Goal: Task Accomplishment & Management: Use online tool/utility

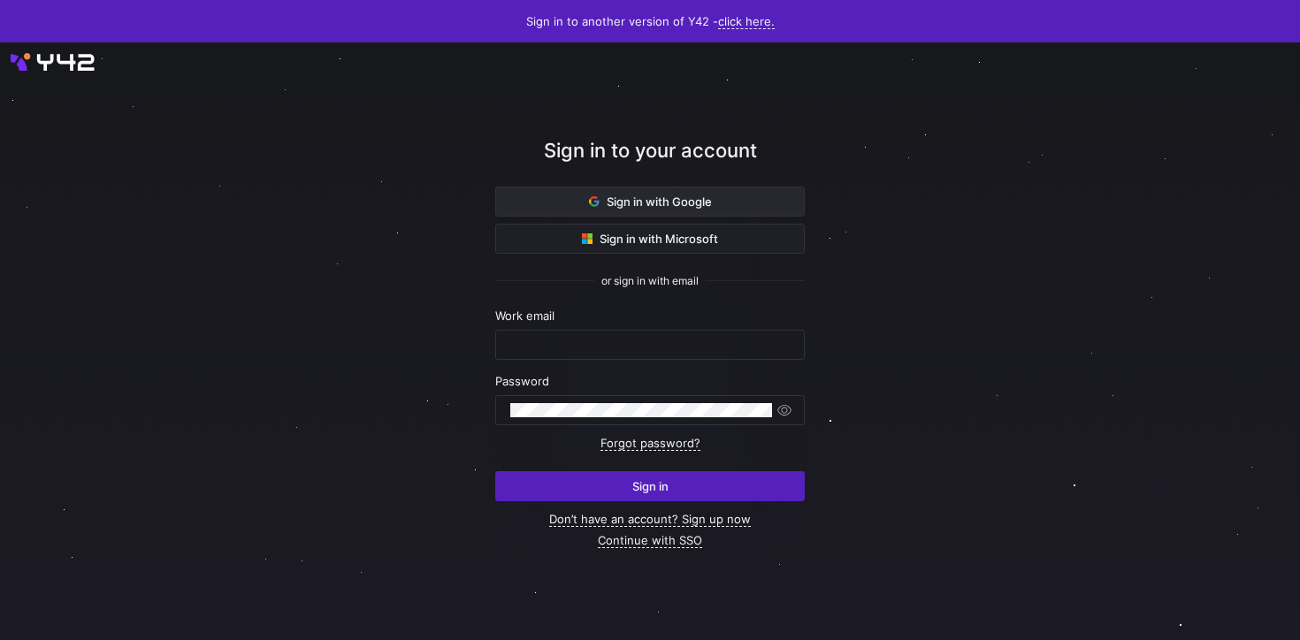
click at [579, 188] on span at bounding box center [650, 202] width 308 height 28
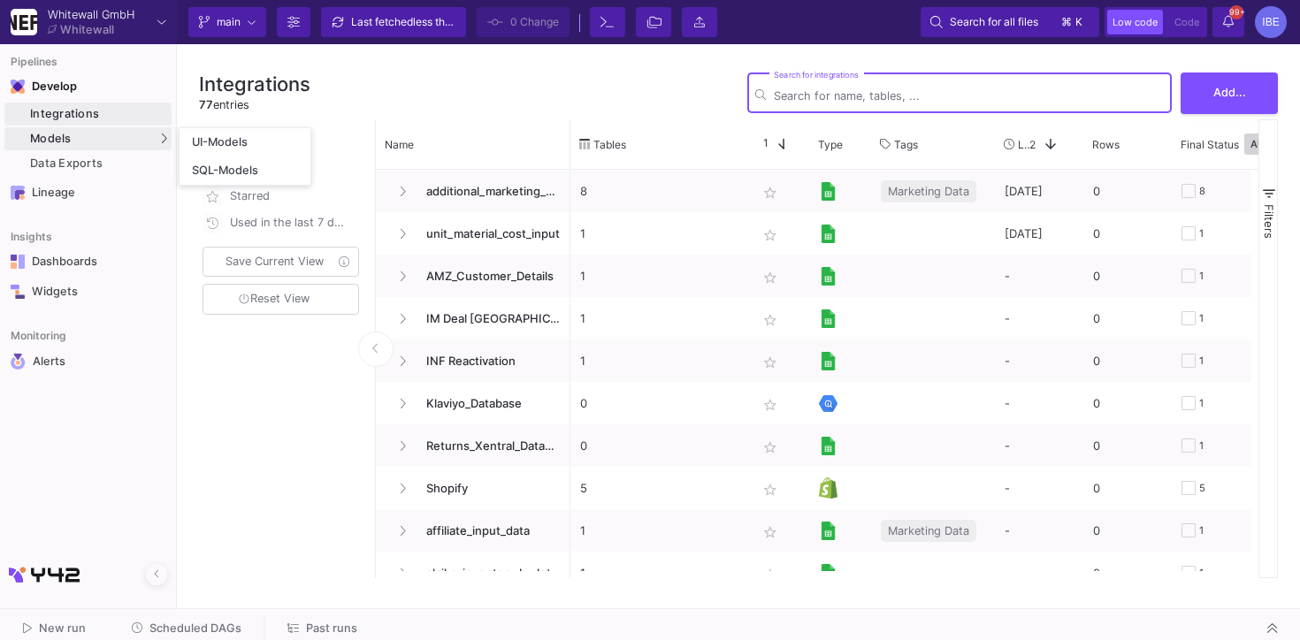
click at [94, 130] on div "Models" at bounding box center [87, 138] width 167 height 23
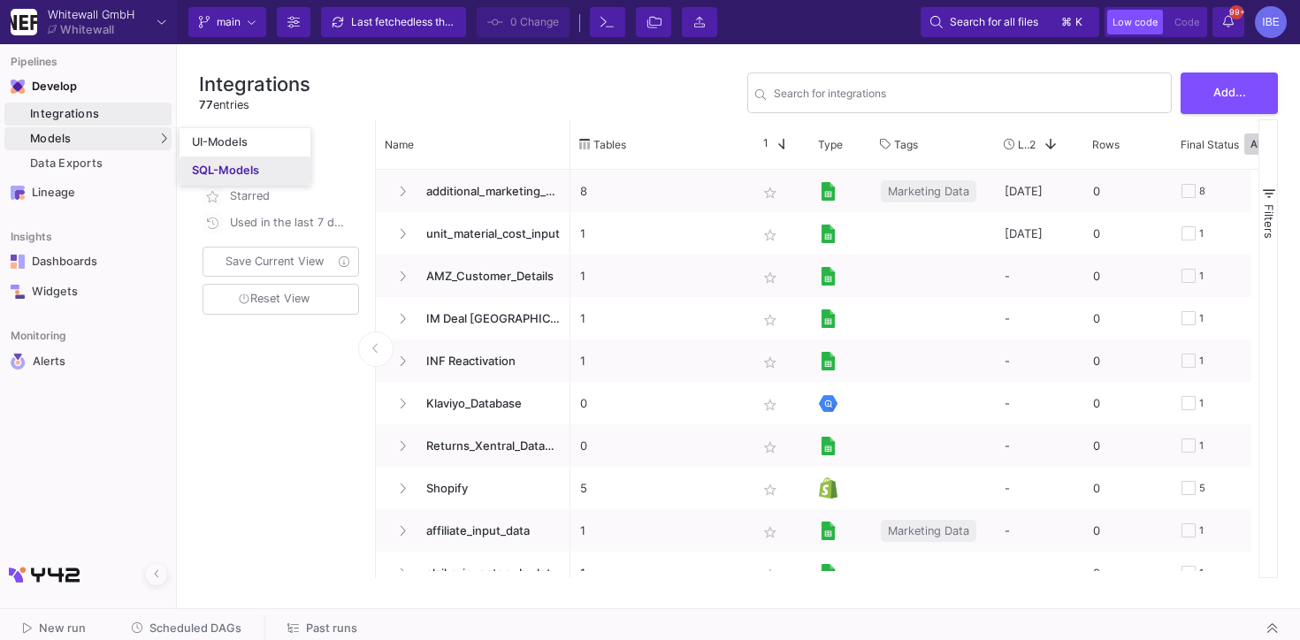
click at [203, 172] on div "SQL-Models" at bounding box center [225, 171] width 67 height 14
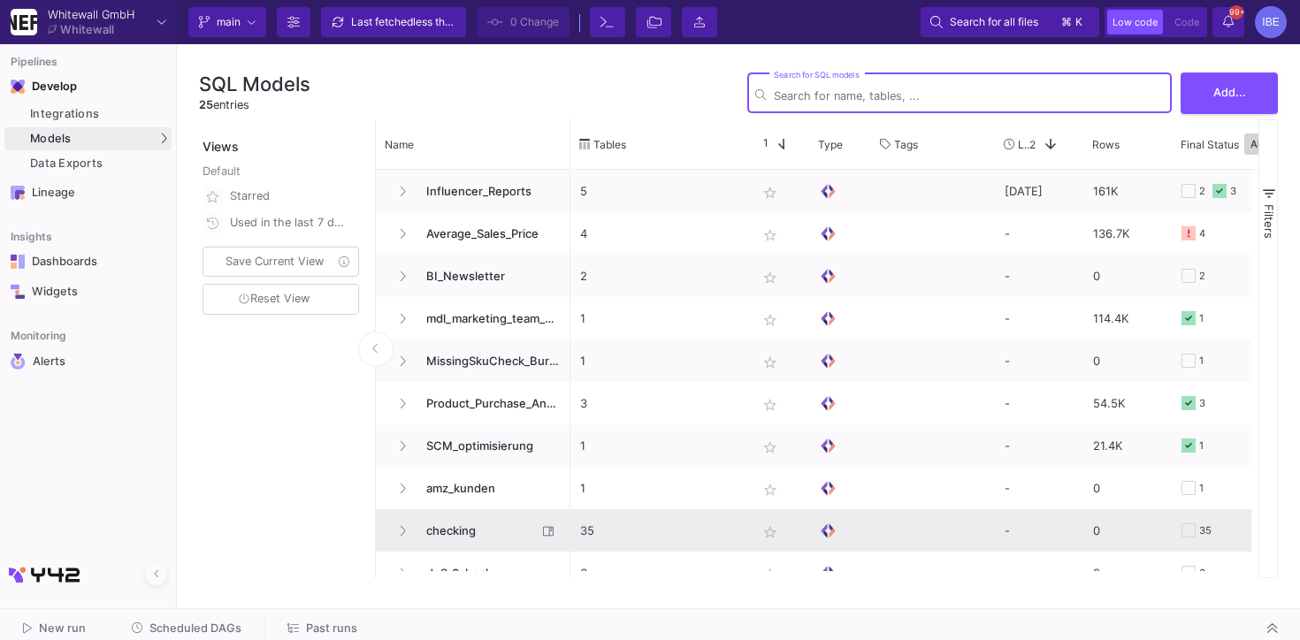
click at [475, 532] on span "checking" at bounding box center [476, 531] width 121 height 42
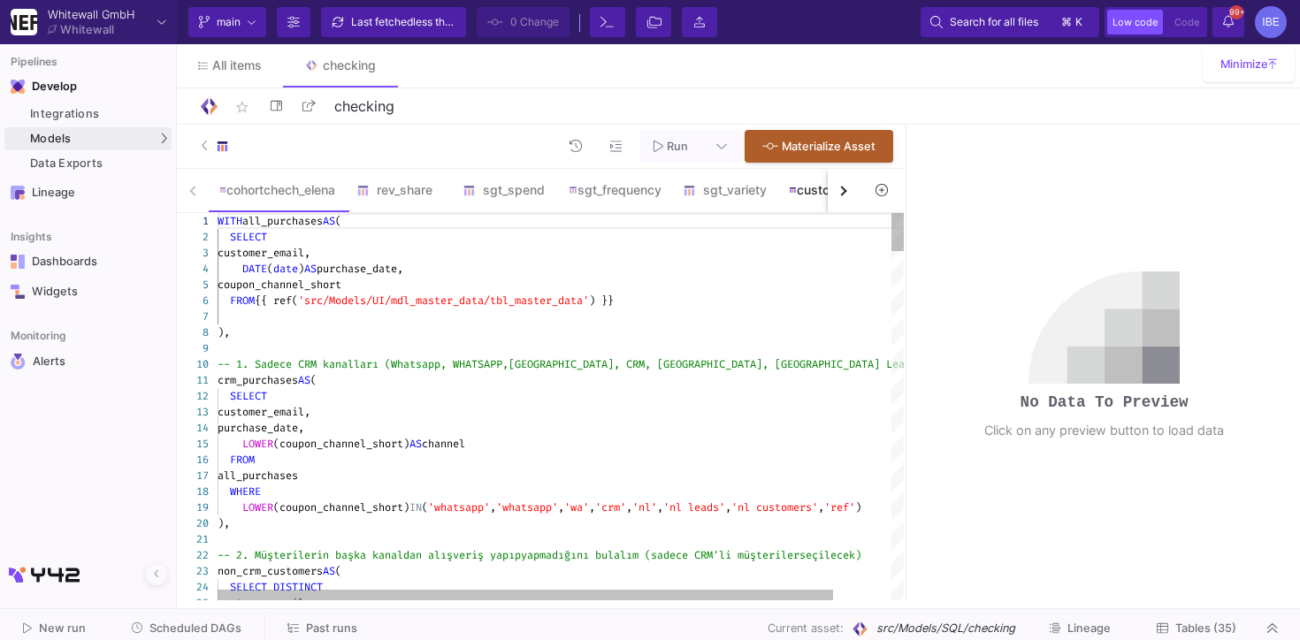
click at [826, 191] on div "customer_overlap" at bounding box center [844, 190] width 111 height 14
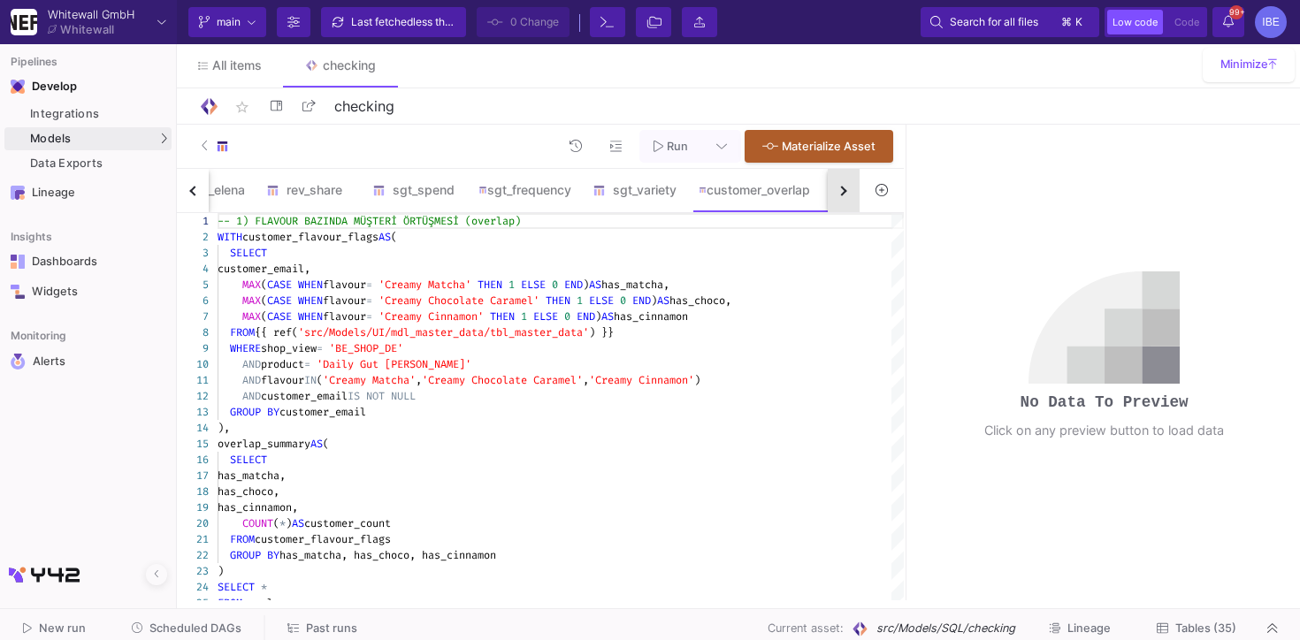
click at [839, 193] on div "button" at bounding box center [843, 191] width 10 height 10
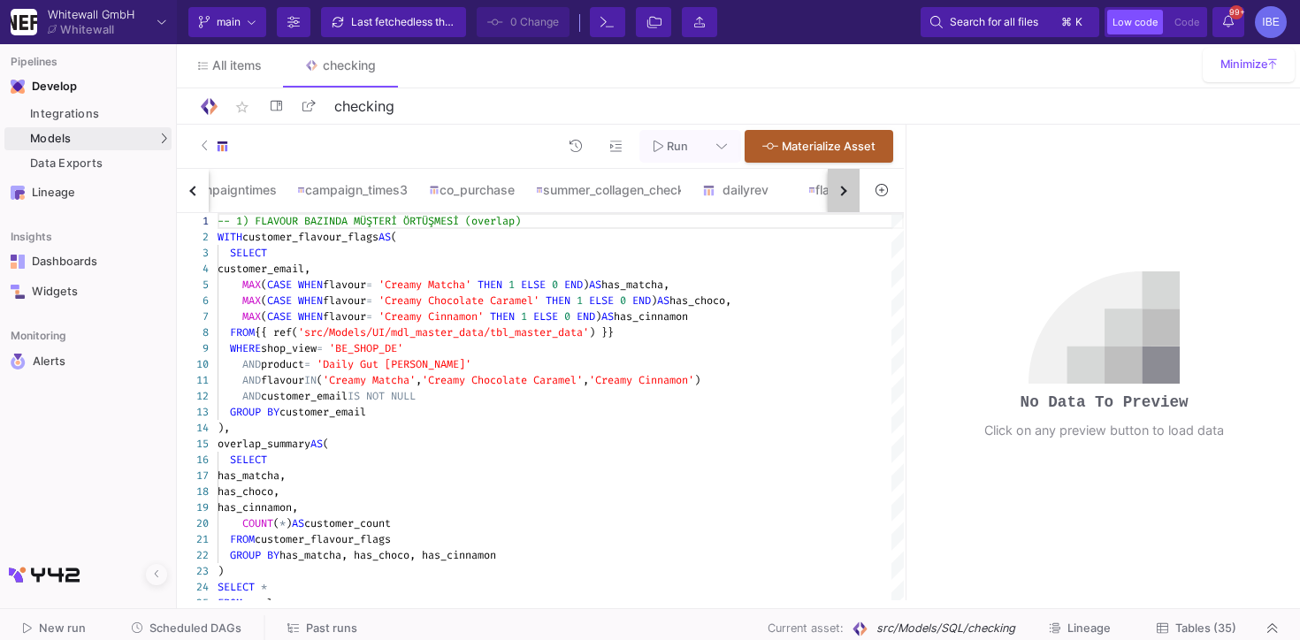
click at [839, 193] on div "button" at bounding box center [843, 191] width 10 height 10
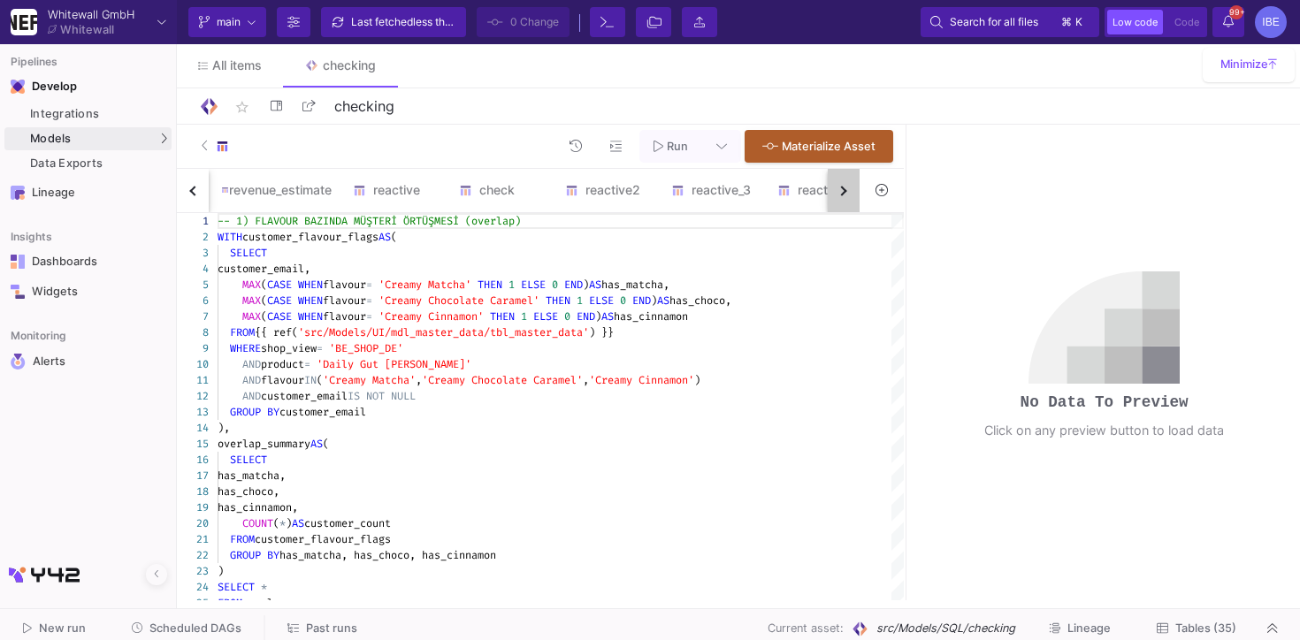
click at [839, 193] on div "button" at bounding box center [843, 191] width 10 height 10
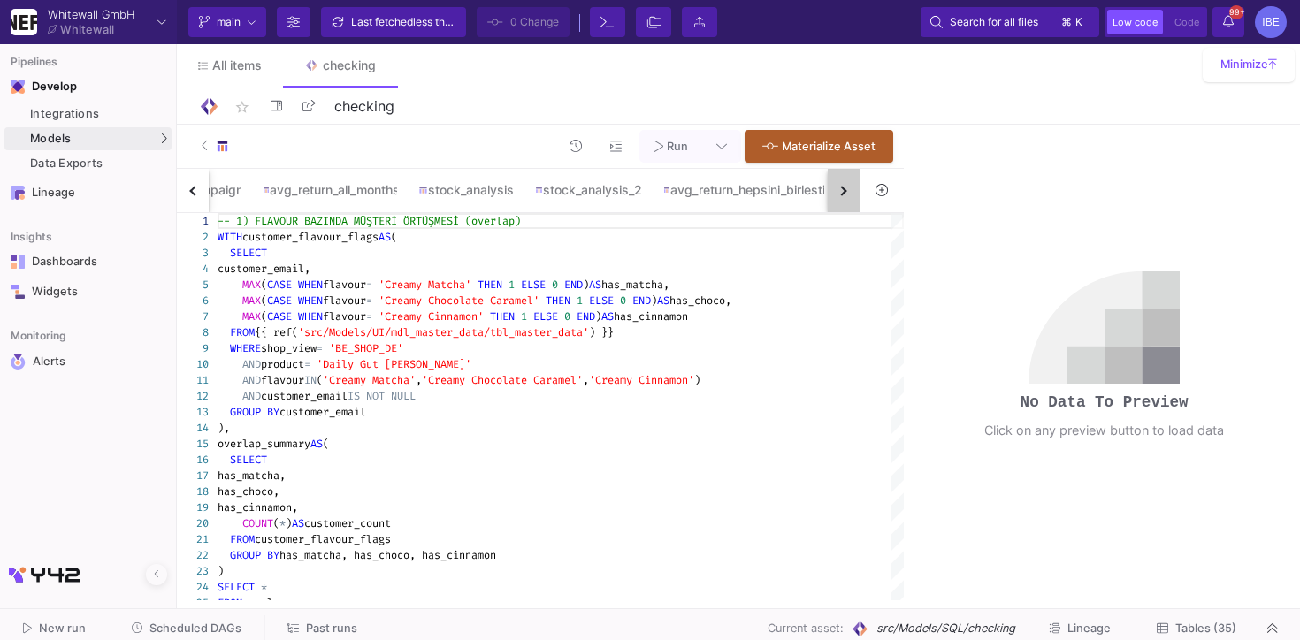
click at [839, 193] on div "button" at bounding box center [843, 191] width 10 height 10
click at [839, 193] on div "cohortchech_elena rev_share sgt_spend sgt_frequency sgt_variety customer_overla…" at bounding box center [518, 191] width 683 height 44
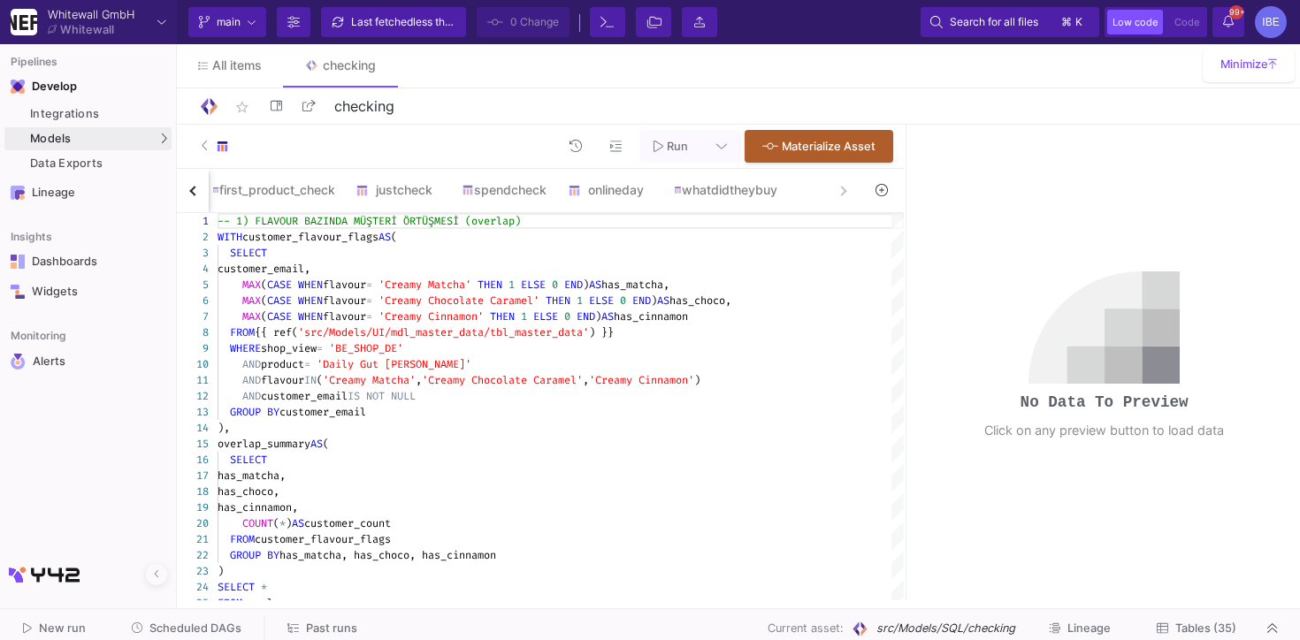
click at [839, 193] on div "cohortchech_elena rev_share sgt_spend sgt_frequency sgt_variety customer_overla…" at bounding box center [518, 191] width 683 height 44
click at [778, 195] on div "whatdidtheybuy" at bounding box center [725, 190] width 103 height 14
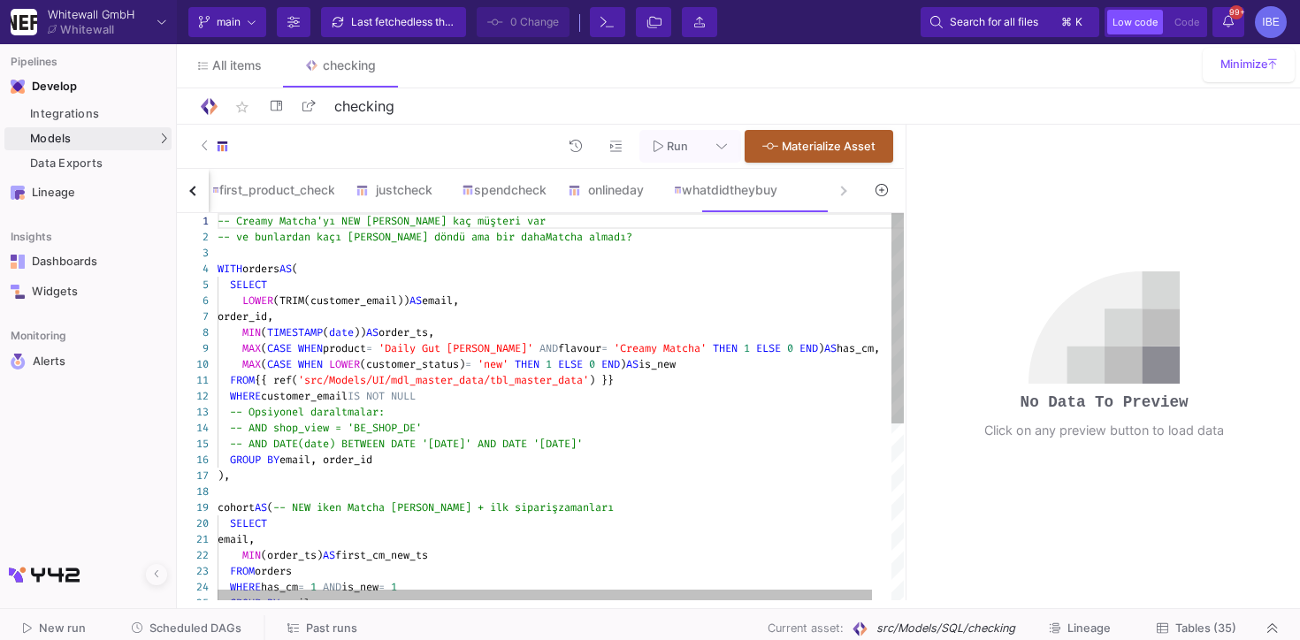
click at [583, 371] on span "ELSE" at bounding box center [570, 364] width 25 height 14
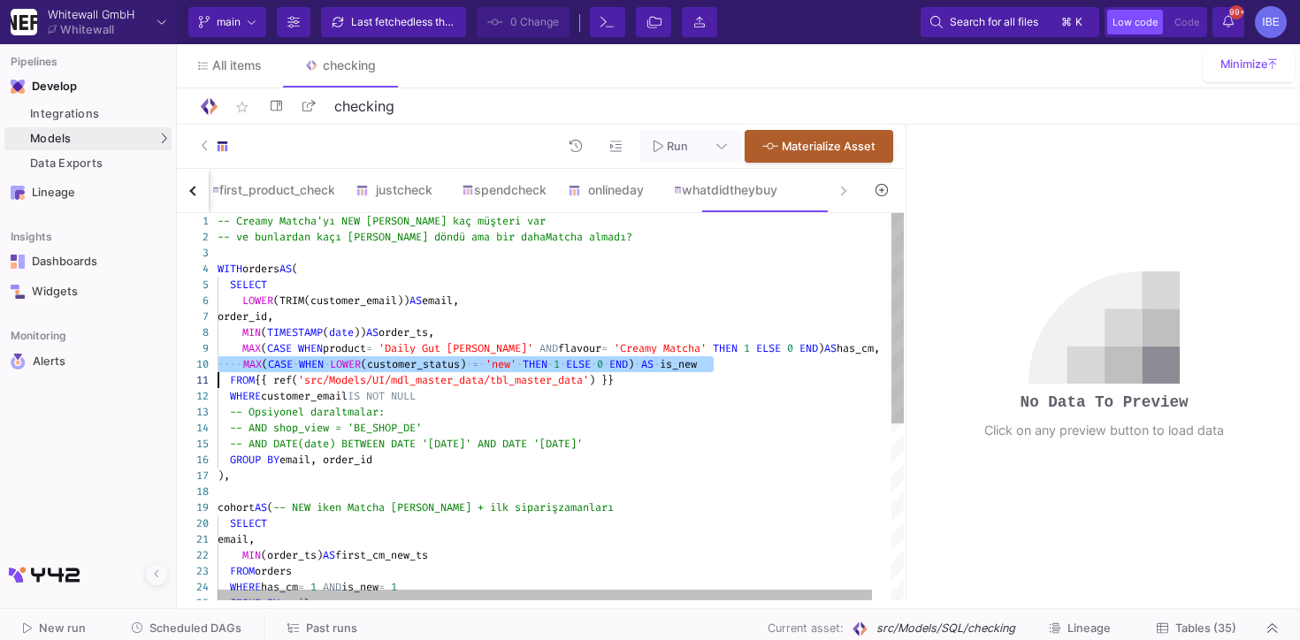
type textarea "FROM {{ ref('src/Models/UI/mdl_master_data/tbl_master_data') }} WHERE customer_…"
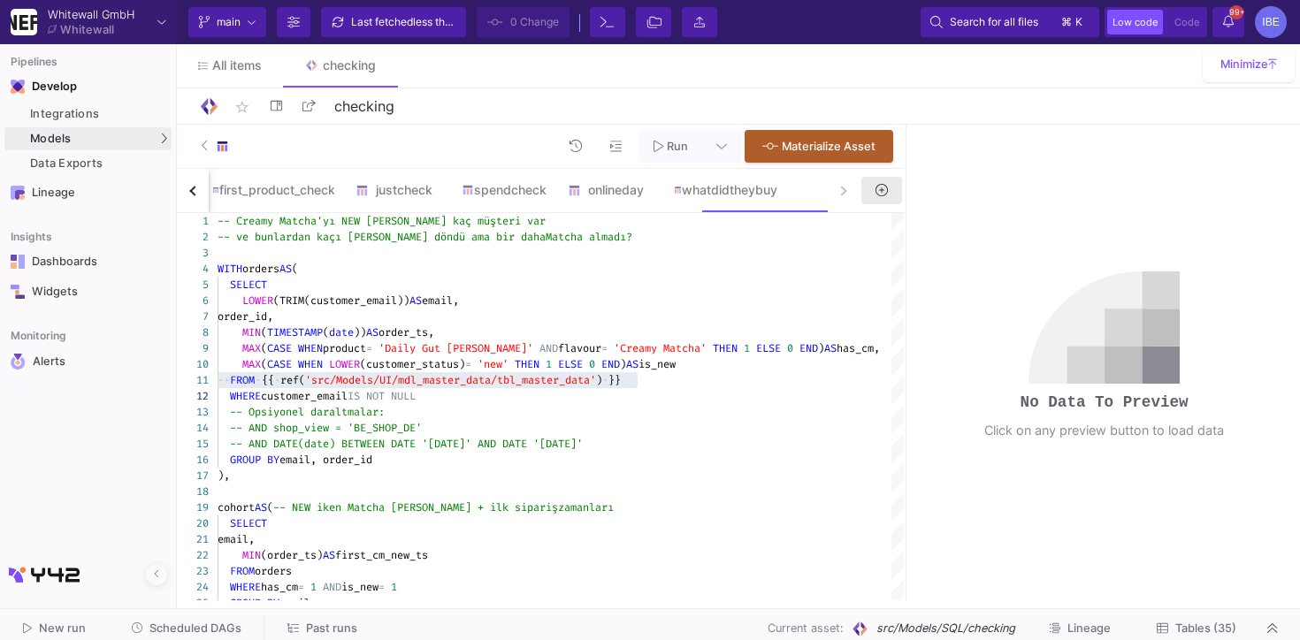
click at [867, 188] on button at bounding box center [882, 190] width 41 height 27
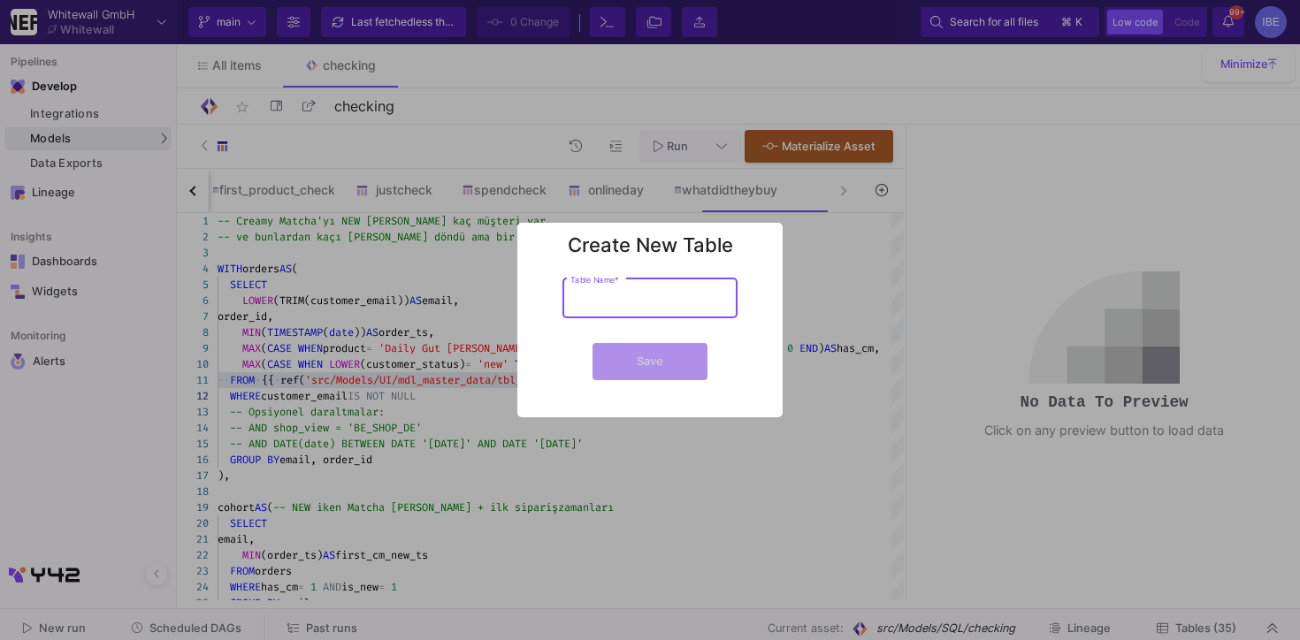
click at [647, 306] on input "Table Name *" at bounding box center [650, 301] width 159 height 13
type input "checkjohn"
click at [593, 343] on button "Save" at bounding box center [650, 361] width 115 height 37
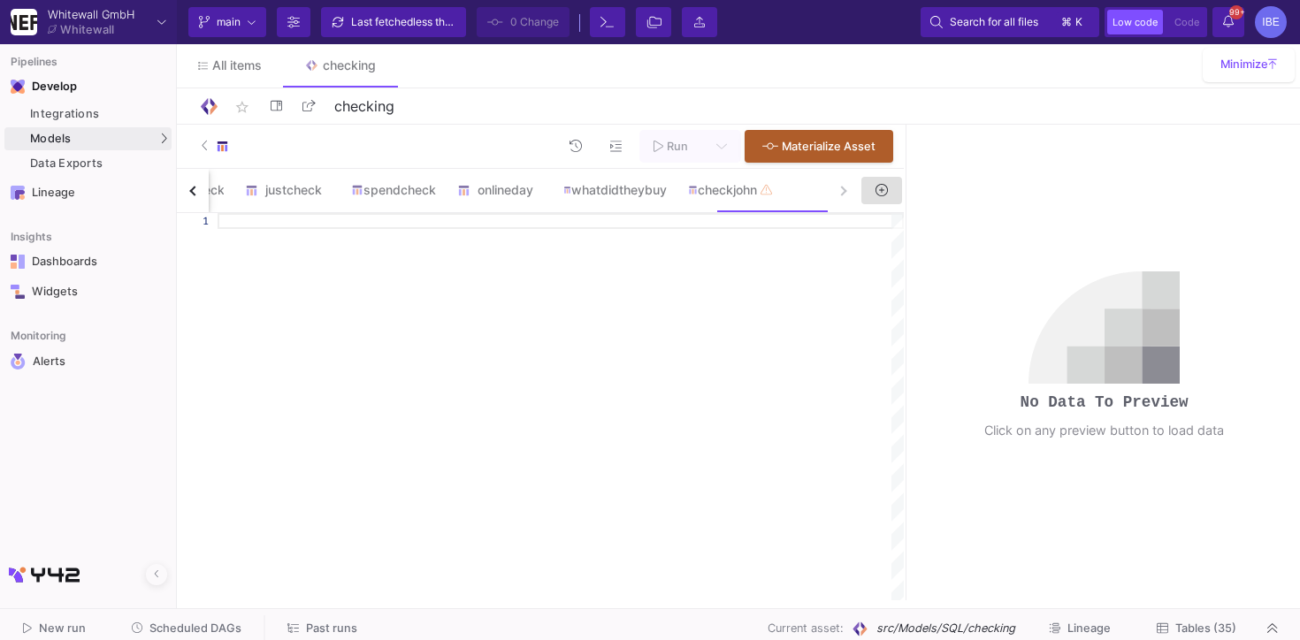
click at [413, 287] on div at bounding box center [561, 406] width 686 height 387
paste textarea "FROM {{ ref('src/Models/UI/mdl_master_data/tbl_master_data') }}"
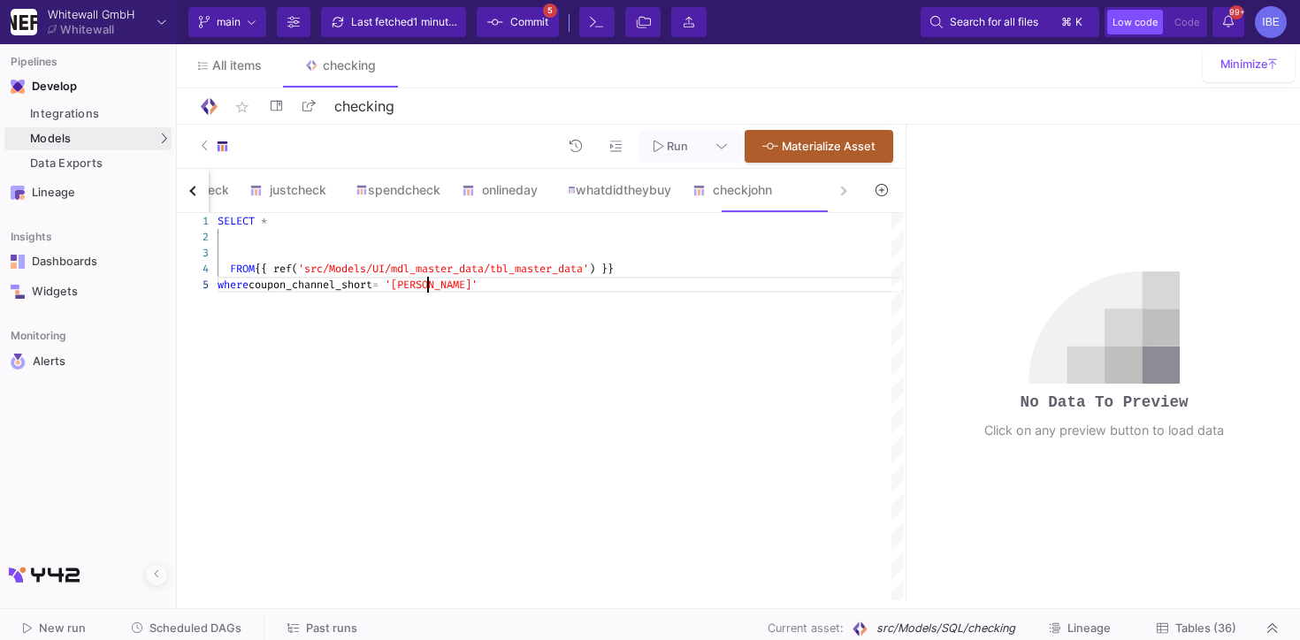
scroll to position [64, 216]
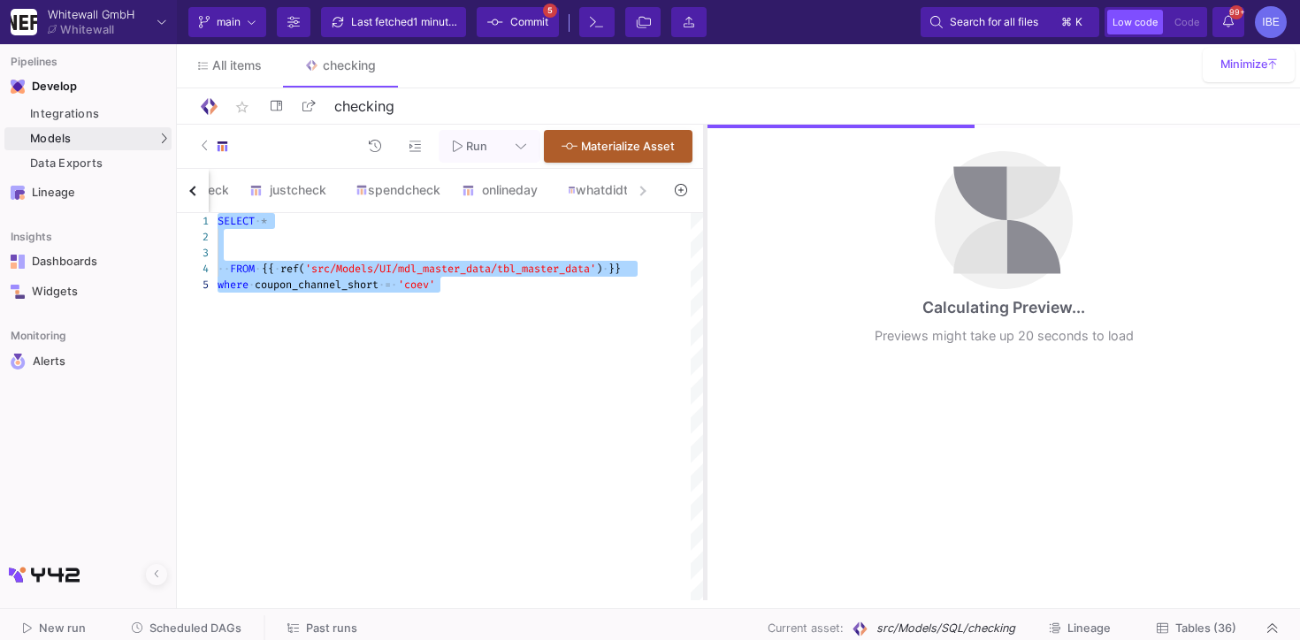
drag, startPoint x: 907, startPoint y: 308, endPoint x: 707, endPoint y: 301, distance: 200.0
click at [707, 301] on div at bounding box center [705, 363] width 4 height 476
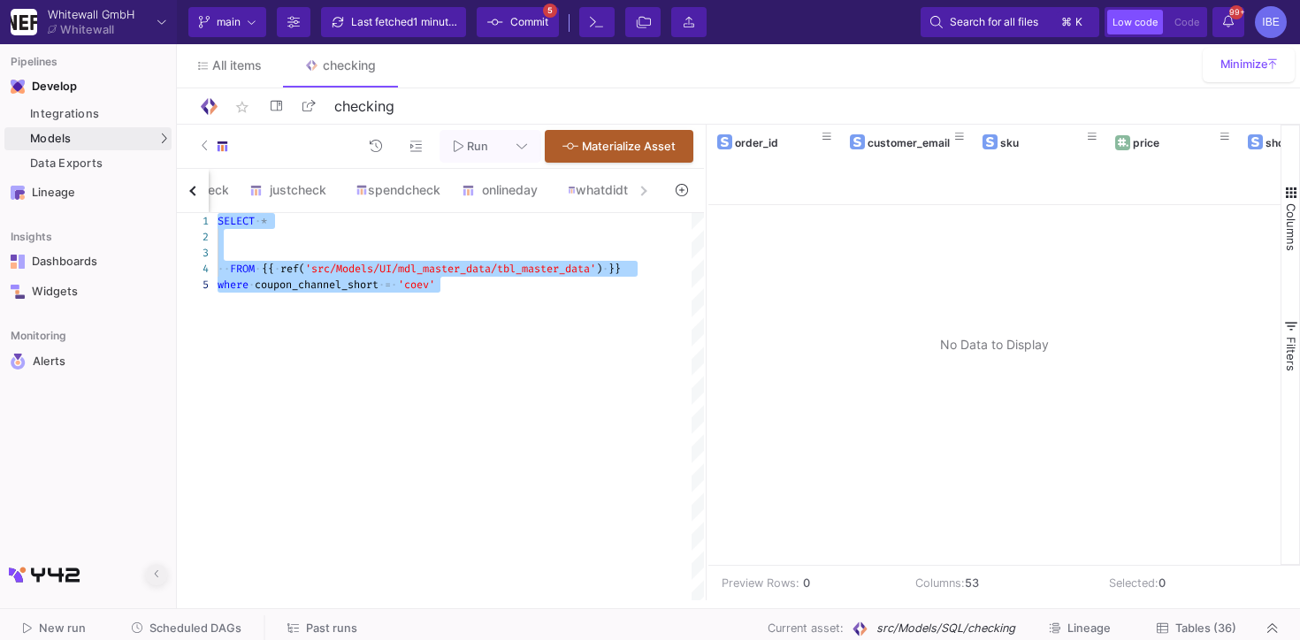
click at [156, 563] on span at bounding box center [156, 575] width 5 height 27
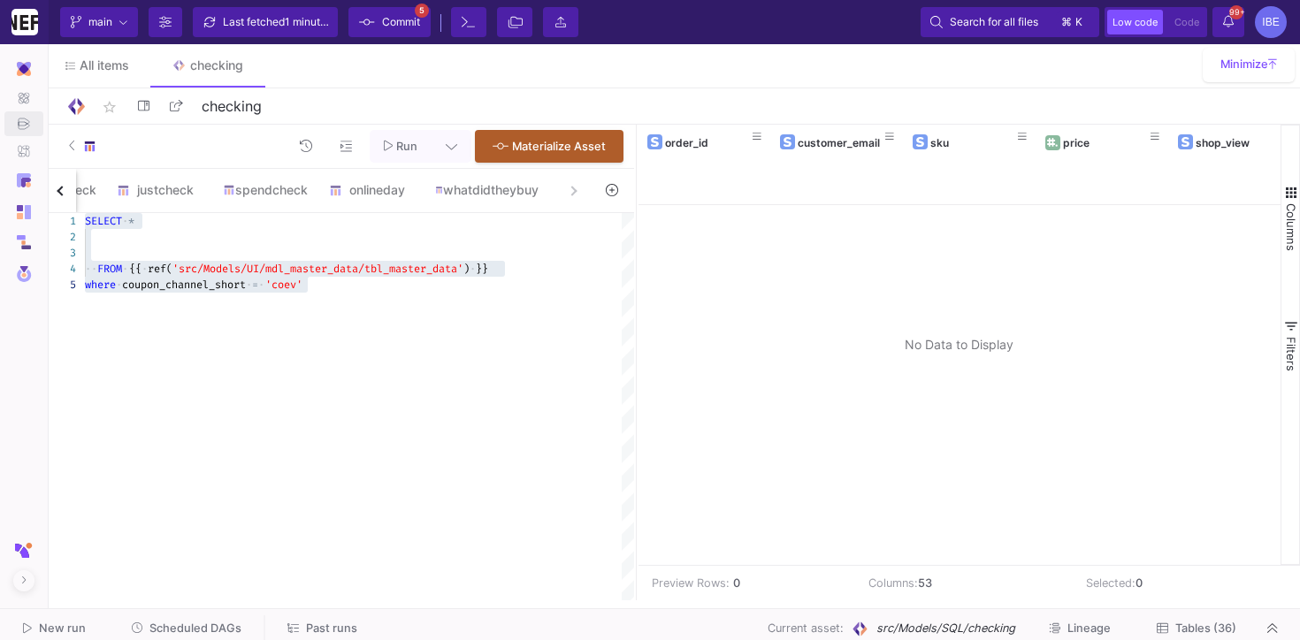
click at [523, 383] on div "SELECT · * ·· FROM · {{ · ref( 'src/Models/UI/mdl_master_data/tbl_master_data' …" at bounding box center [359, 406] width 549 height 387
click at [195, 256] on div at bounding box center [359, 253] width 549 height 16
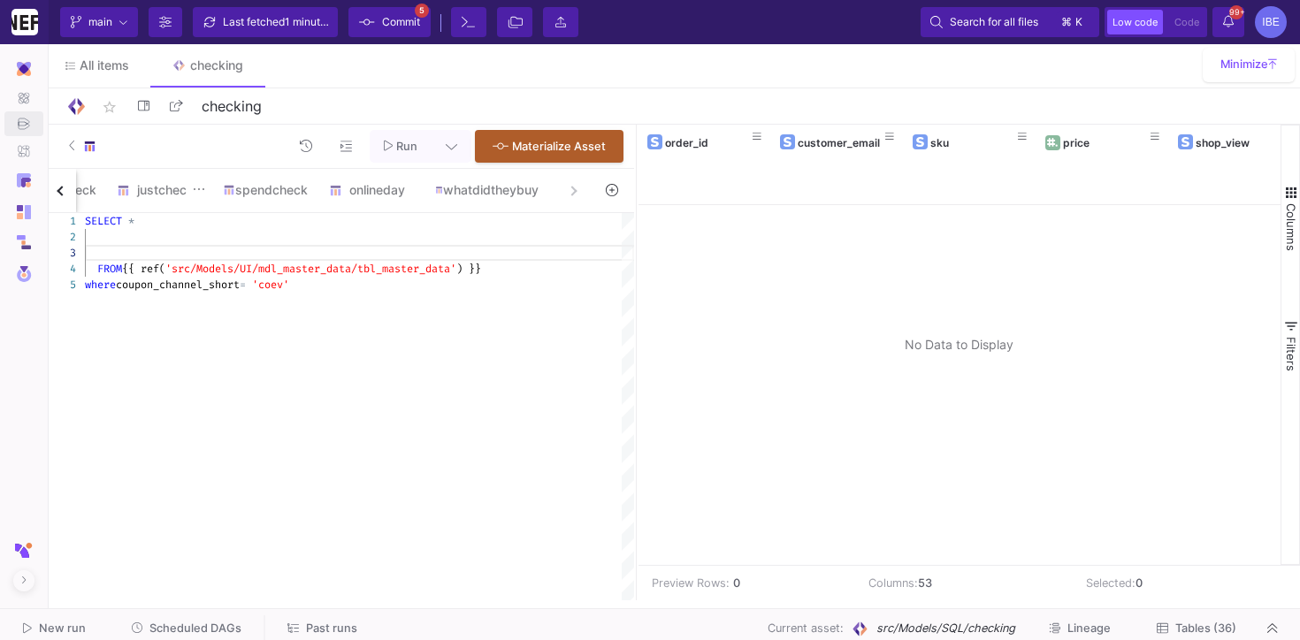
scroll to position [48, 216]
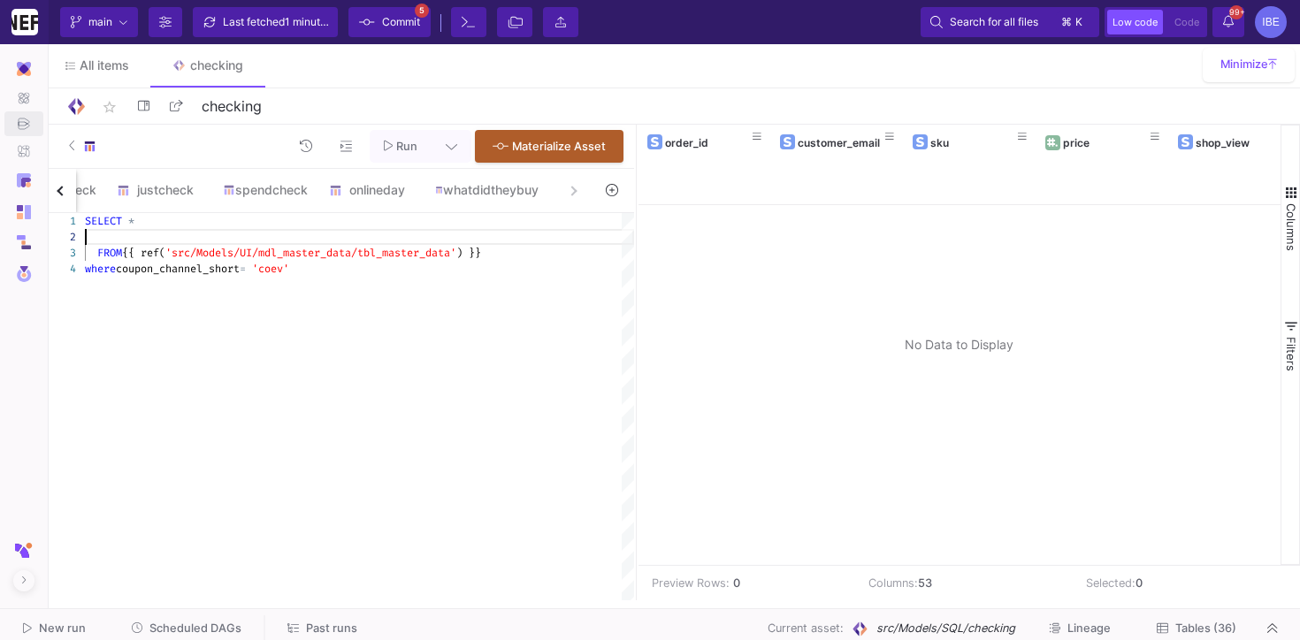
click at [225, 266] on div "1 2 3 4 SELECT * FROM {{ ref( 'src/Models/UI/mdl_master_data/tbl_master_data' )…" at bounding box center [339, 406] width 590 height 387
click at [250, 271] on div "1 2 3 4 SELECT * FROM {{ ref( 'src/Models/UI/mdl_master_data/tbl_master_data' )…" at bounding box center [339, 406] width 590 height 387
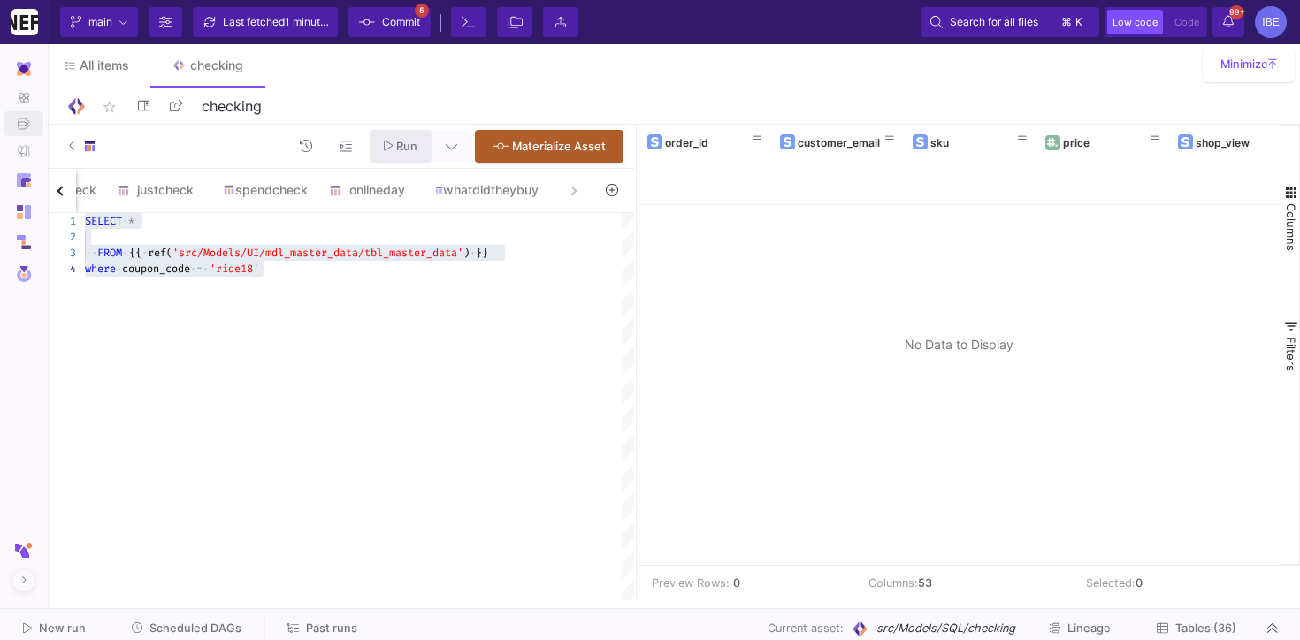
click at [405, 149] on span "Run" at bounding box center [406, 146] width 21 height 13
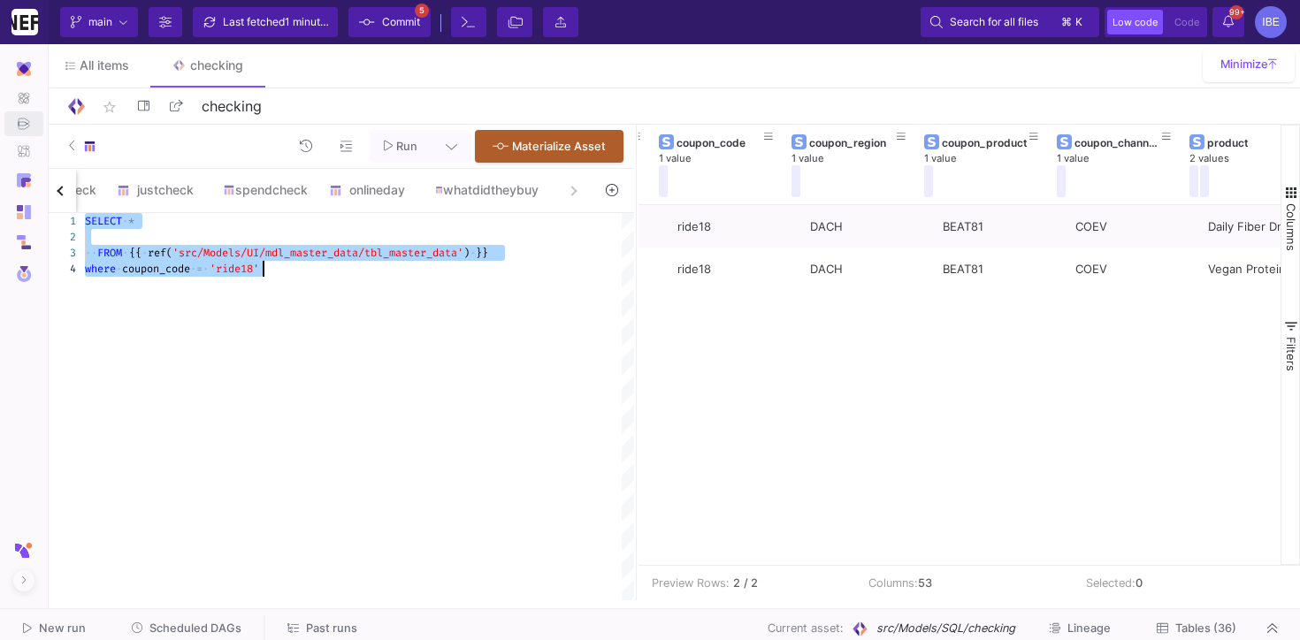
scroll to position [0, 0]
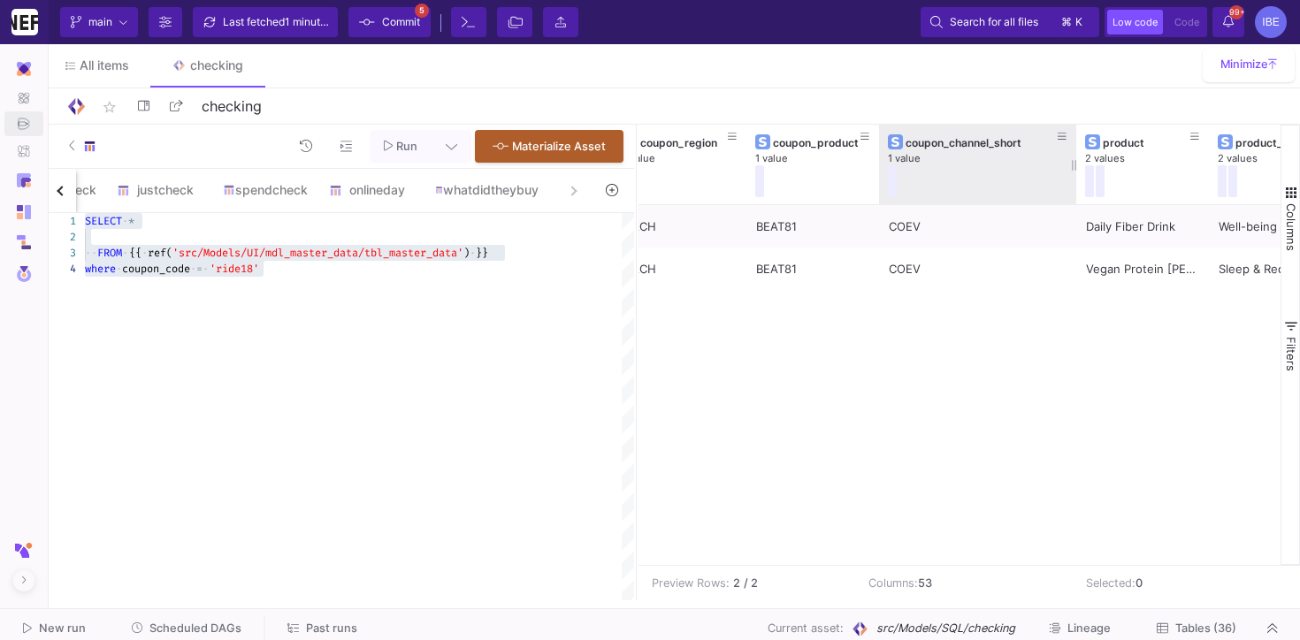
drag, startPoint x: 1008, startPoint y: 165, endPoint x: 1072, endPoint y: 185, distance: 67.7
click at [1073, 185] on div at bounding box center [1076, 165] width 7 height 80
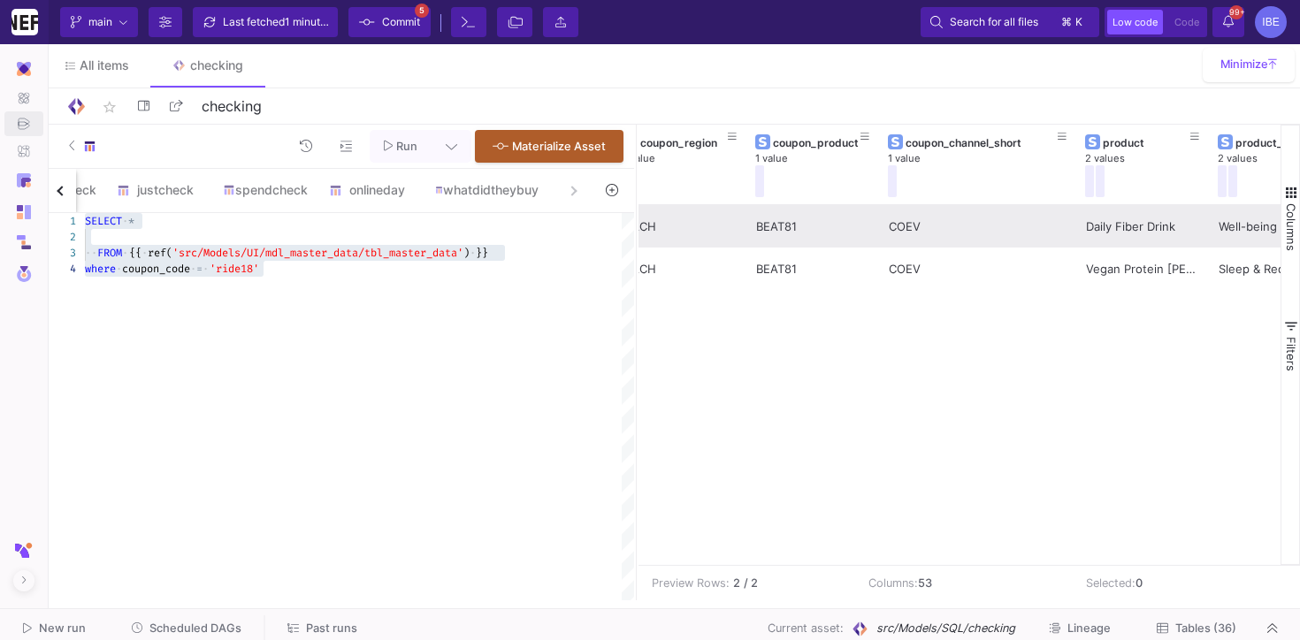
click at [908, 233] on div "COEV" at bounding box center [978, 227] width 178 height 42
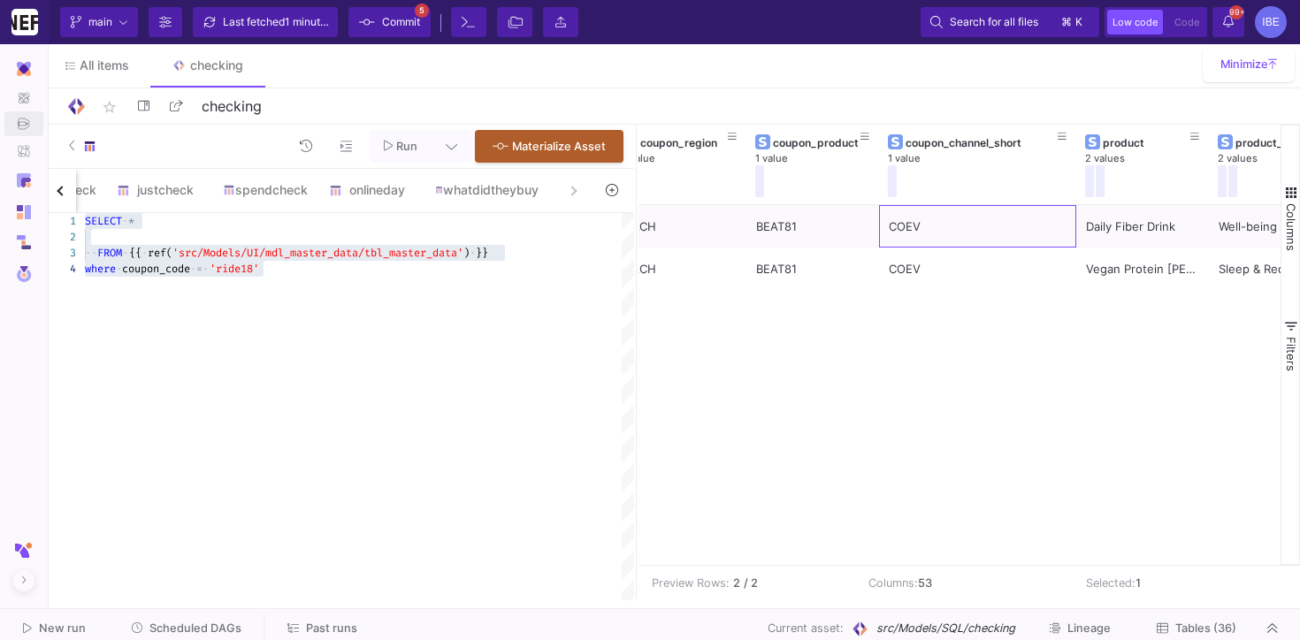
click at [193, 269] on span "·" at bounding box center [193, 269] width 6 height 16
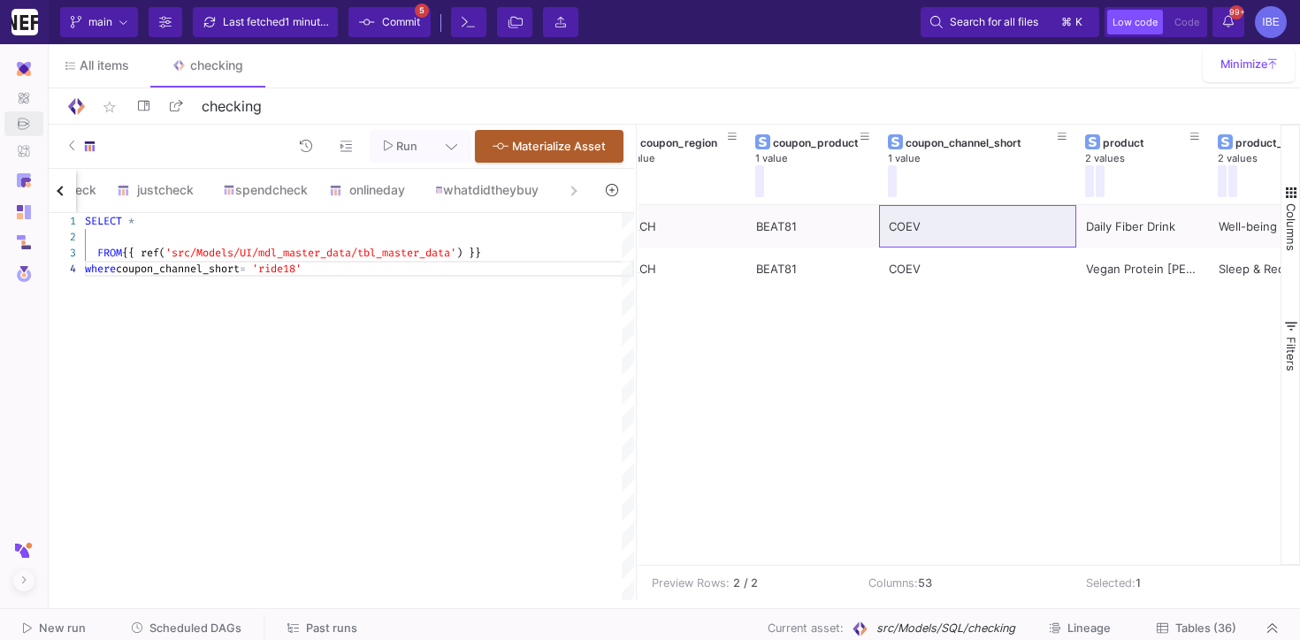
click at [285, 271] on span "'ride18'" at bounding box center [277, 269] width 50 height 14
paste textarea "COEV"
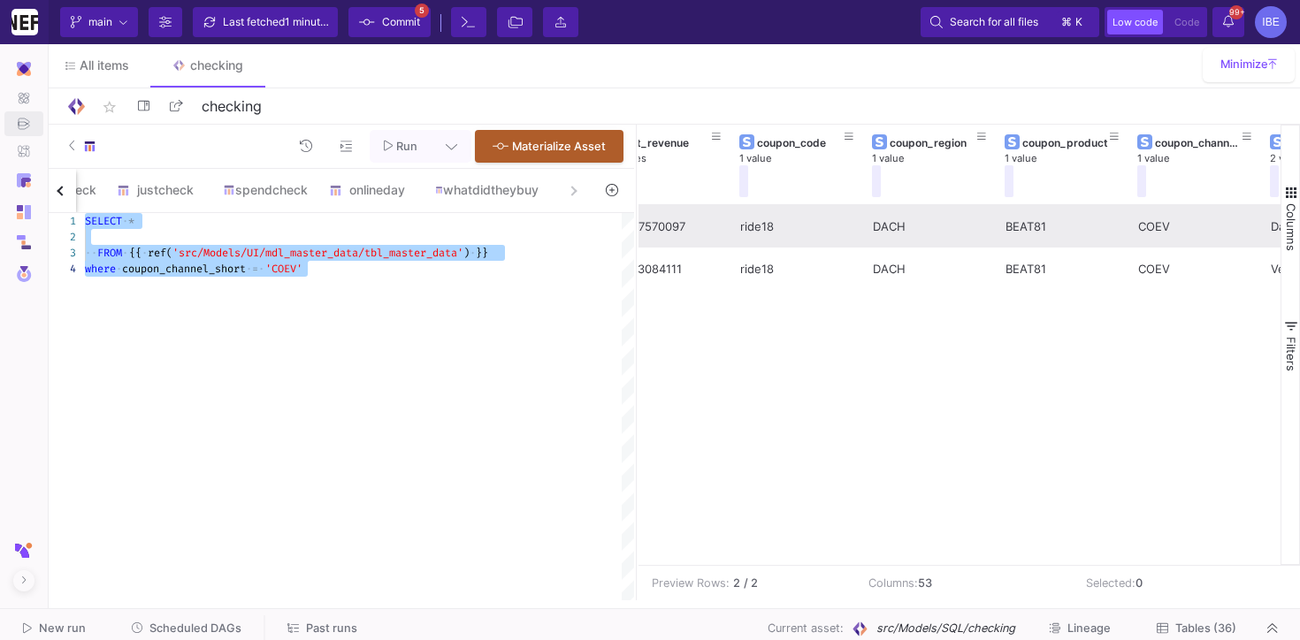
click at [1037, 235] on div "BEAT81" at bounding box center [1062, 227] width 113 height 42
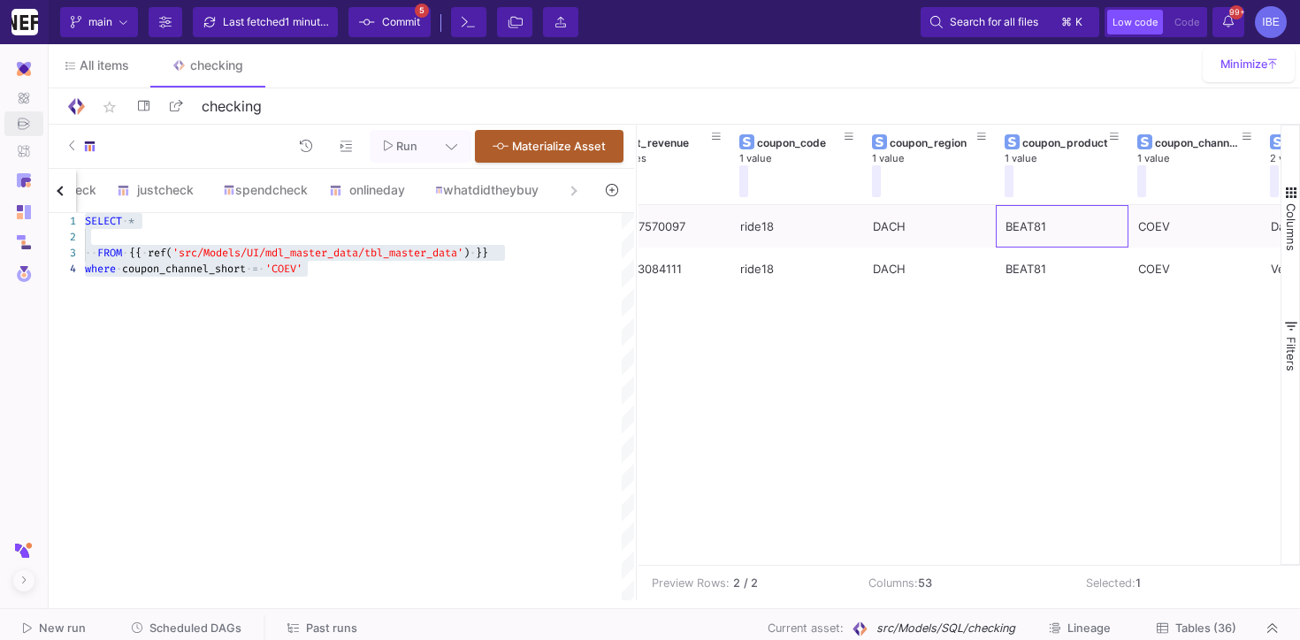
click at [294, 286] on div "SELECT · * ·· FROM · {{ · ref( 'src/Models/UI/mdl_master_data/tbl_master_data' …" at bounding box center [359, 406] width 549 height 387
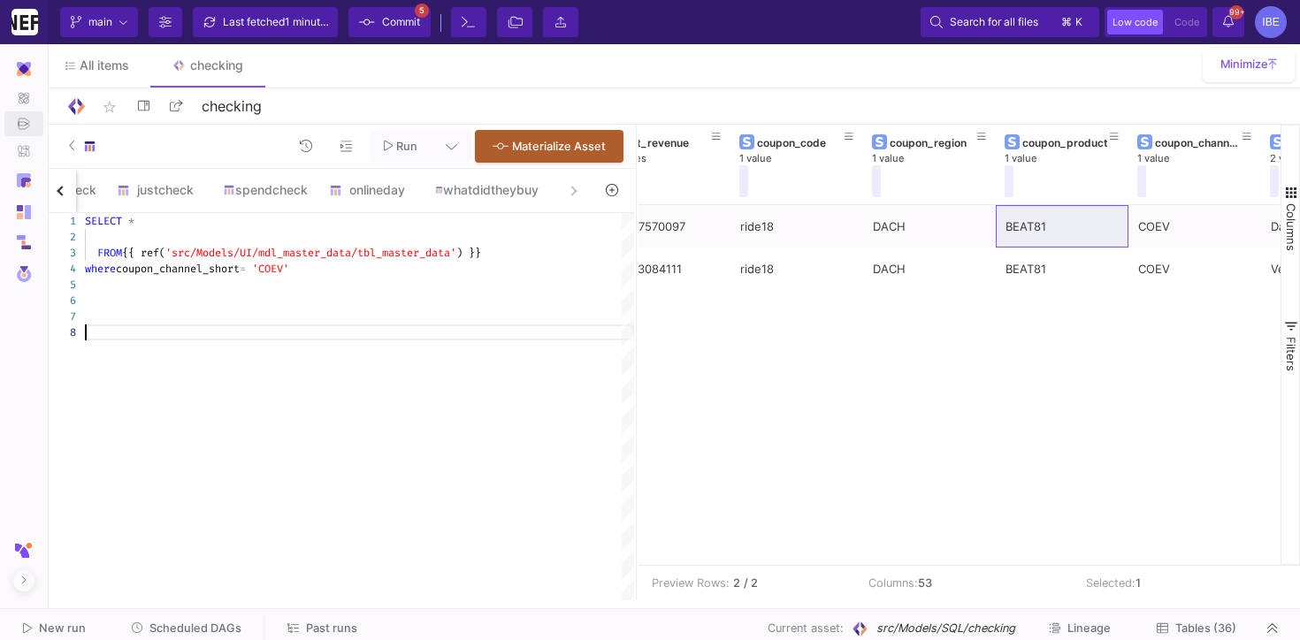
paste textarea "BEAT81"
click at [247, 267] on span "'COEV'" at bounding box center [233, 269] width 37 height 14
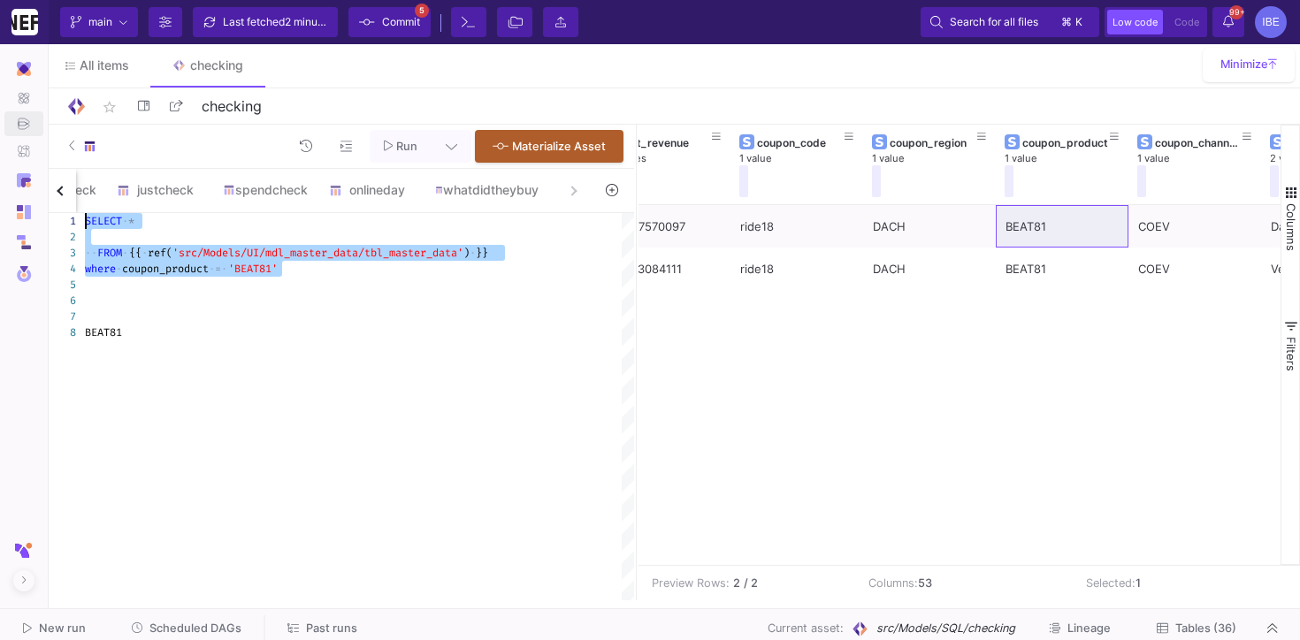
drag, startPoint x: 299, startPoint y: 265, endPoint x: 73, endPoint y: 212, distance: 232.6
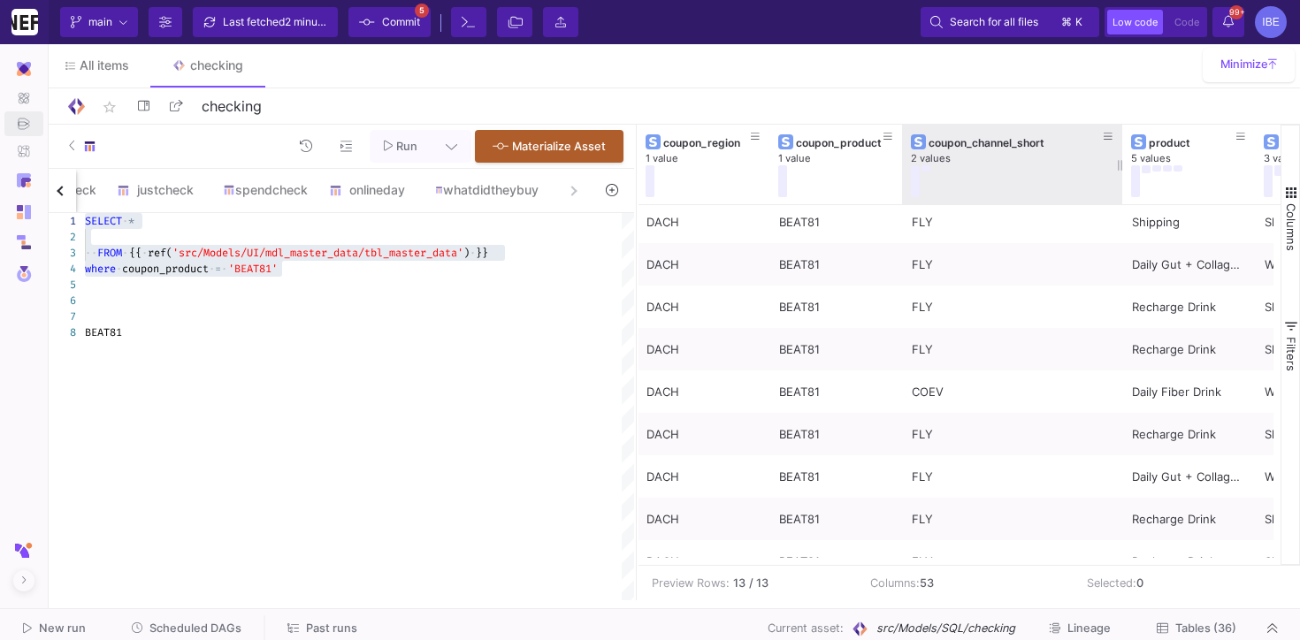
drag, startPoint x: 1034, startPoint y: 163, endPoint x: 1121, endPoint y: 163, distance: 86.7
click at [1121, 163] on div at bounding box center [1122, 165] width 7 height 80
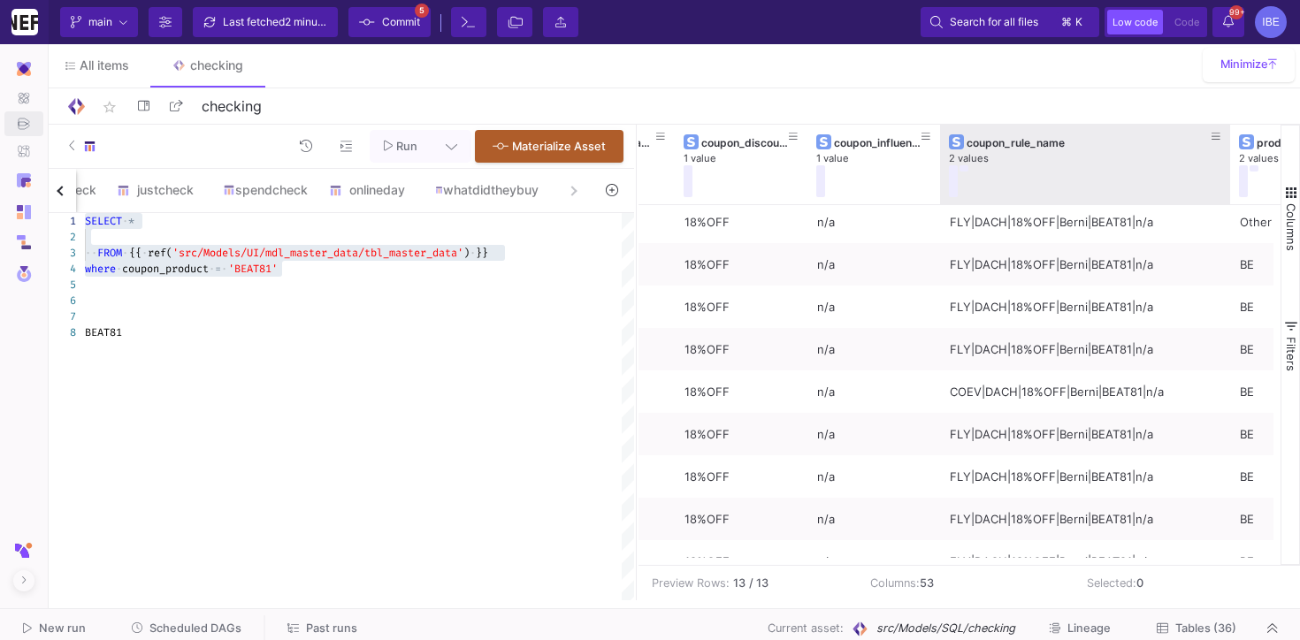
drag, startPoint x: 1072, startPoint y: 158, endPoint x: 1243, endPoint y: 154, distance: 170.8
click at [1234, 154] on div at bounding box center [1230, 165] width 7 height 80
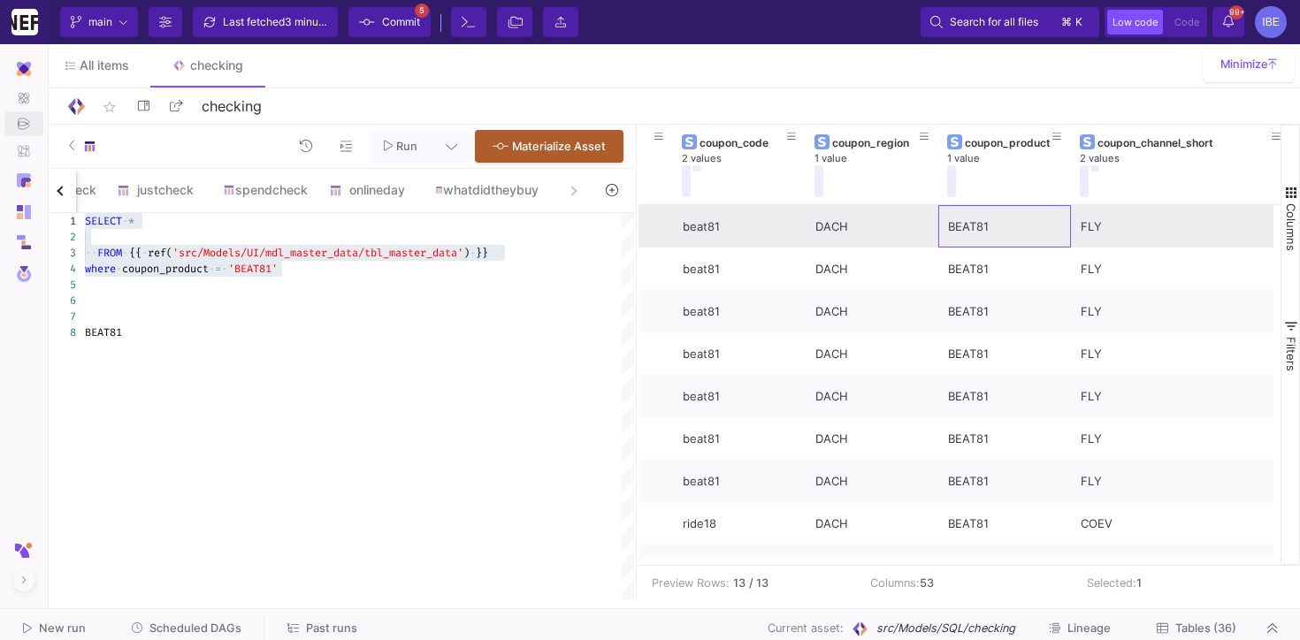
click at [984, 234] on div "BEAT81" at bounding box center [1004, 227] width 113 height 42
click at [674, 227] on div "beat81" at bounding box center [739, 226] width 133 height 42
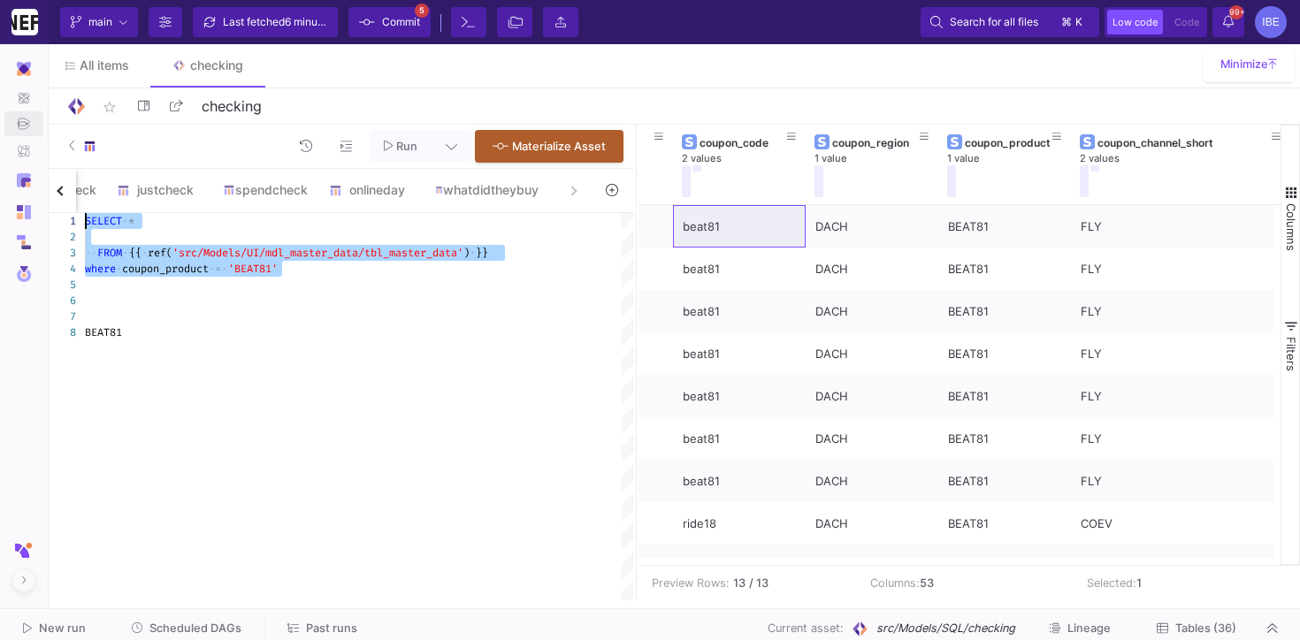
click at [234, 277] on div at bounding box center [359, 285] width 549 height 16
click at [249, 271] on span "'BEAT81'" at bounding box center [253, 269] width 50 height 14
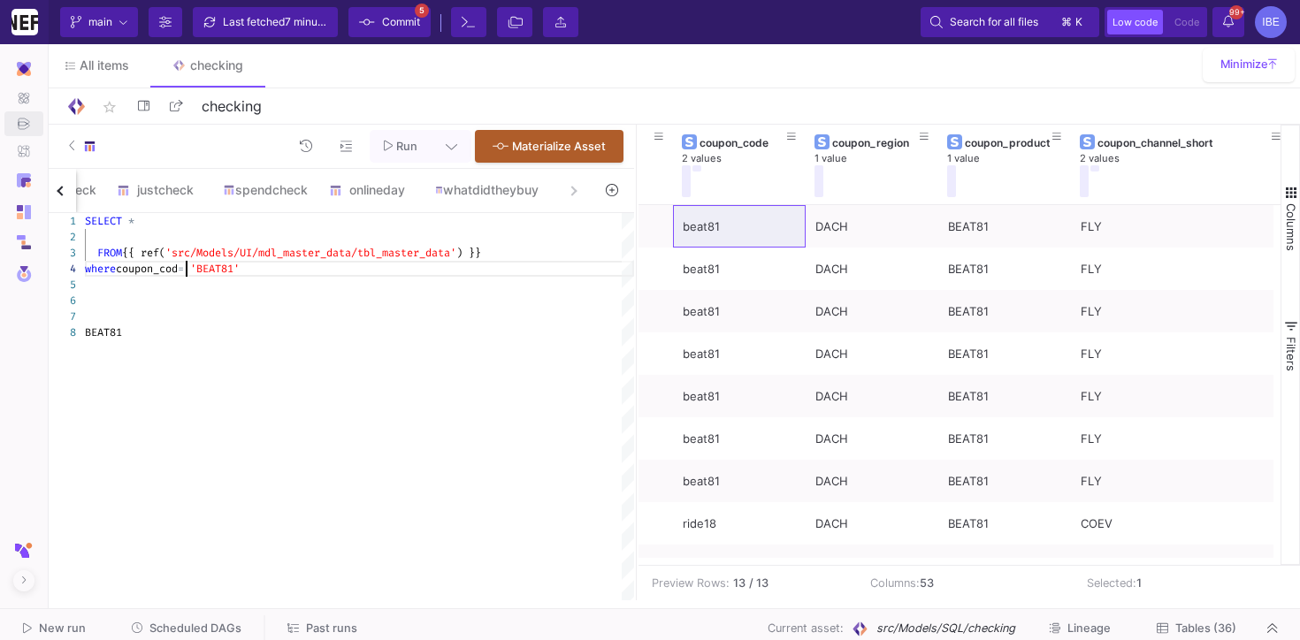
scroll to position [49, 108]
click at [245, 259] on span "'src/Models/UI/mdl_master_data/tbl_master_data'" at bounding box center [310, 253] width 291 height 14
click at [239, 269] on span "'BEAT81'" at bounding box center [221, 269] width 50 height 14
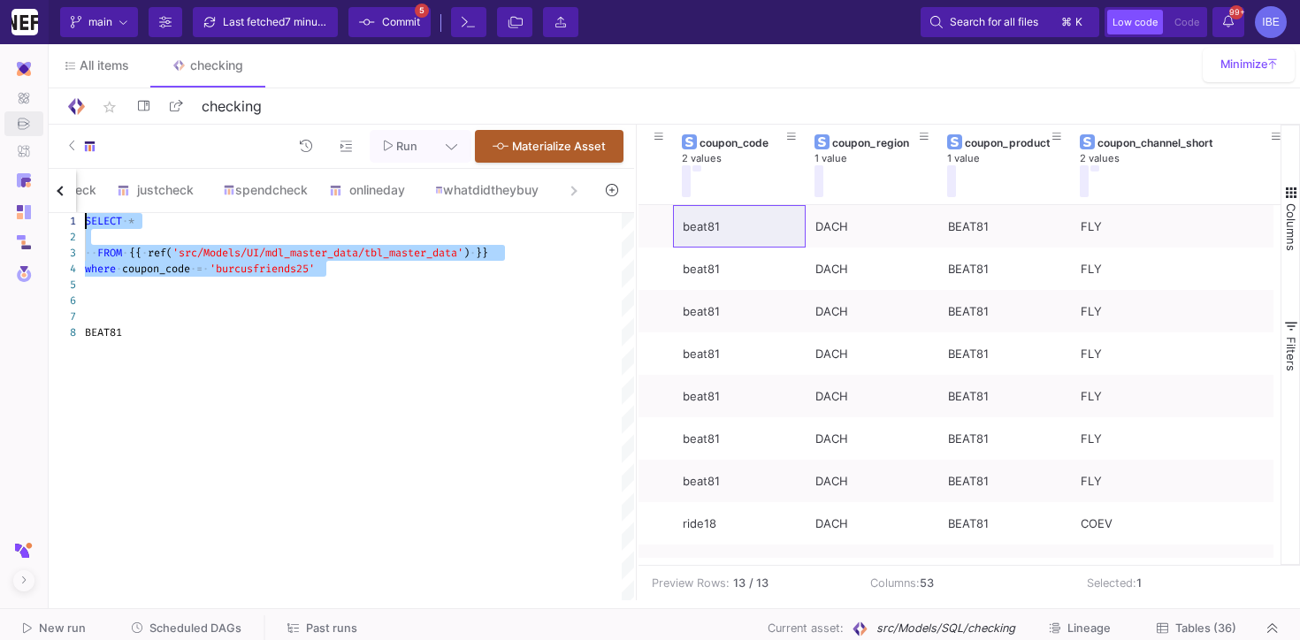
drag, startPoint x: 329, startPoint y: 278, endPoint x: 65, endPoint y: 213, distance: 271.4
click at [65, 217] on div "1 2 3 4 5 6 7 8 SELECT · * ·· FROM · {{ · ref( 'src/Models/UI/mdl_master_data/t…" at bounding box center [339, 406] width 590 height 387
type textarea "SELECT * FROM {{ ref('src/Models/UI/mdl_master_data/tbl_master_data') }} where …"
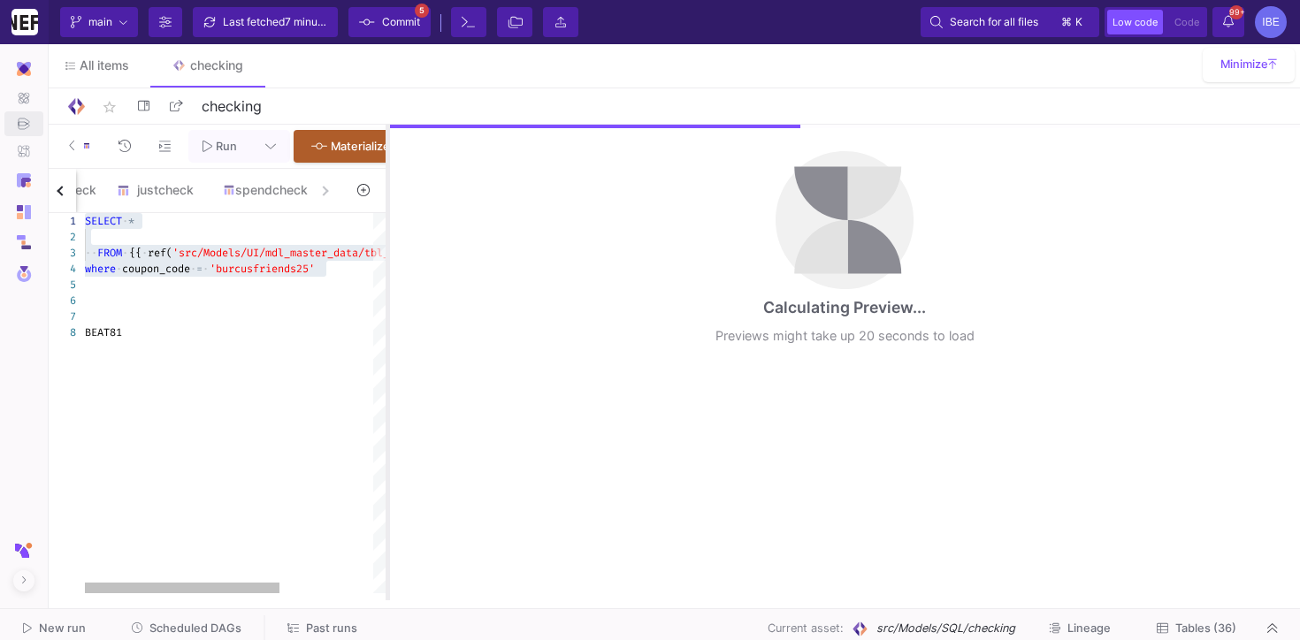
drag, startPoint x: 636, startPoint y: 332, endPoint x: 384, endPoint y: 317, distance: 252.6
click at [386, 317] on div at bounding box center [388, 363] width 4 height 476
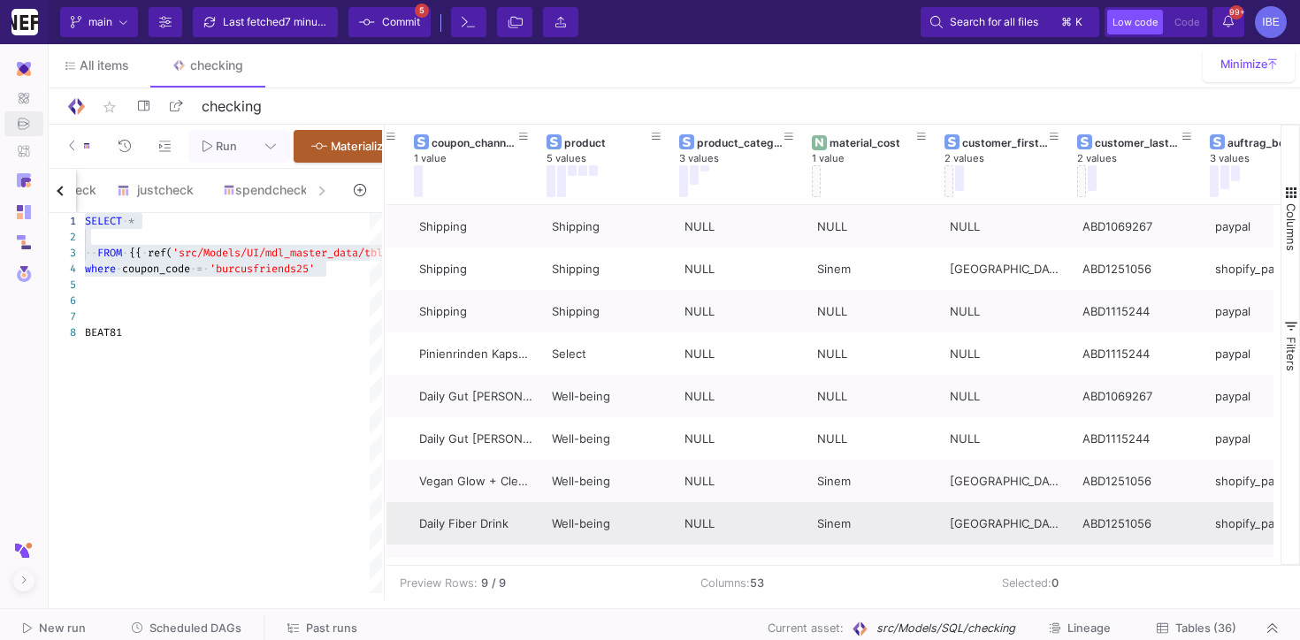
scroll to position [0, 1945]
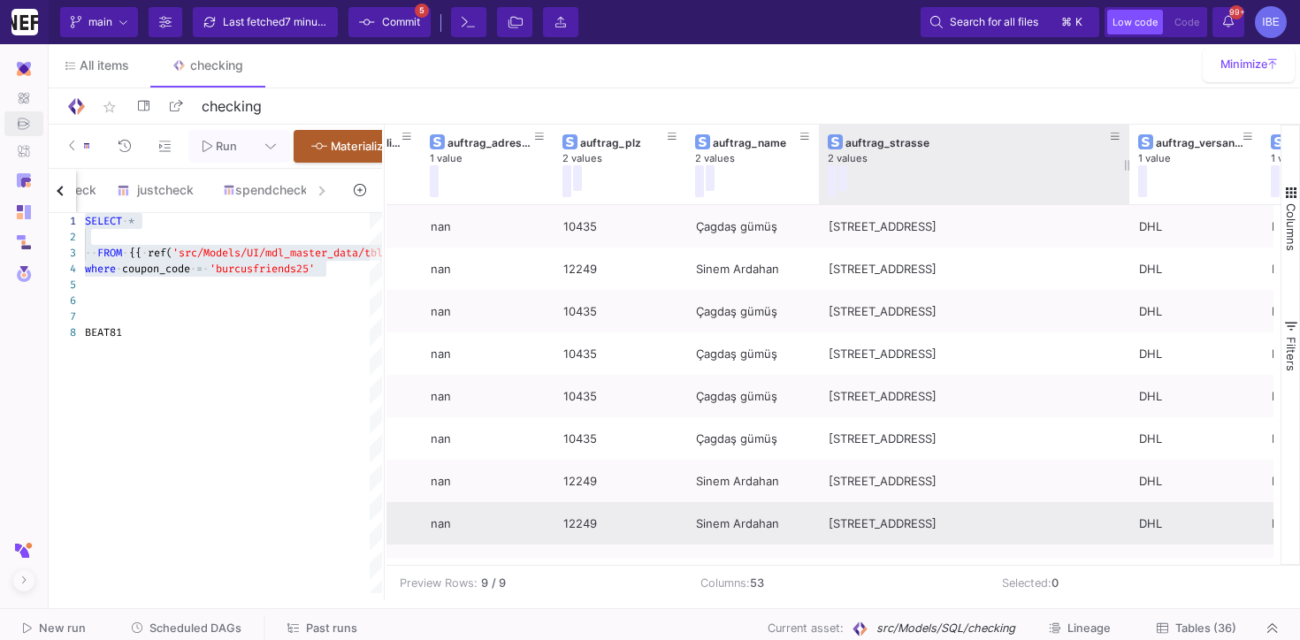
drag, startPoint x: 950, startPoint y: 147, endPoint x: 1102, endPoint y: 163, distance: 153.0
click at [1126, 162] on div at bounding box center [1129, 165] width 7 height 80
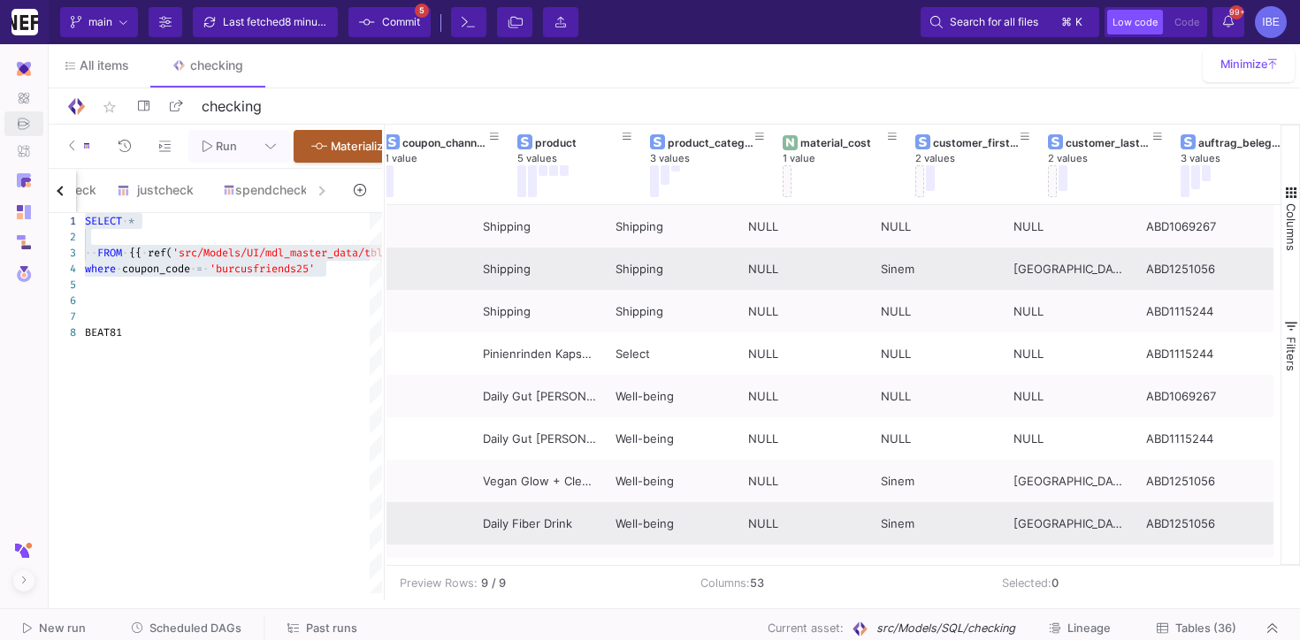
scroll to position [0, 1693]
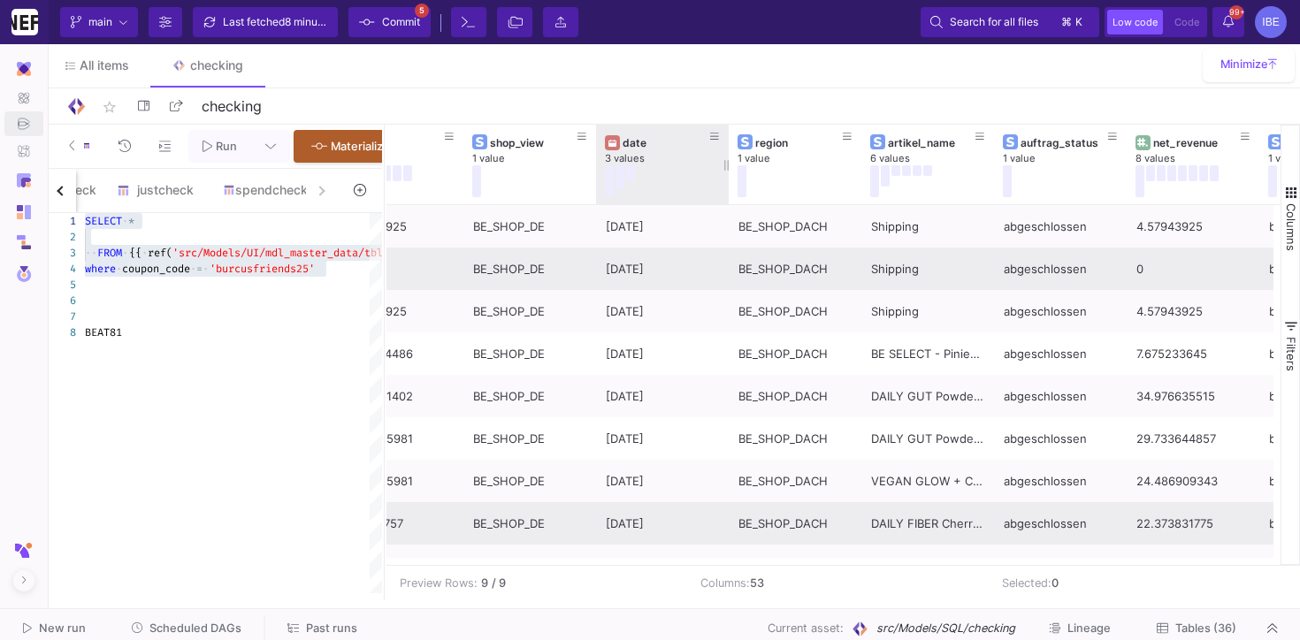
click at [687, 185] on div at bounding box center [658, 181] width 106 height 32
click at [683, 176] on div at bounding box center [658, 181] width 106 height 32
click at [666, 148] on div "date" at bounding box center [667, 142] width 88 height 13
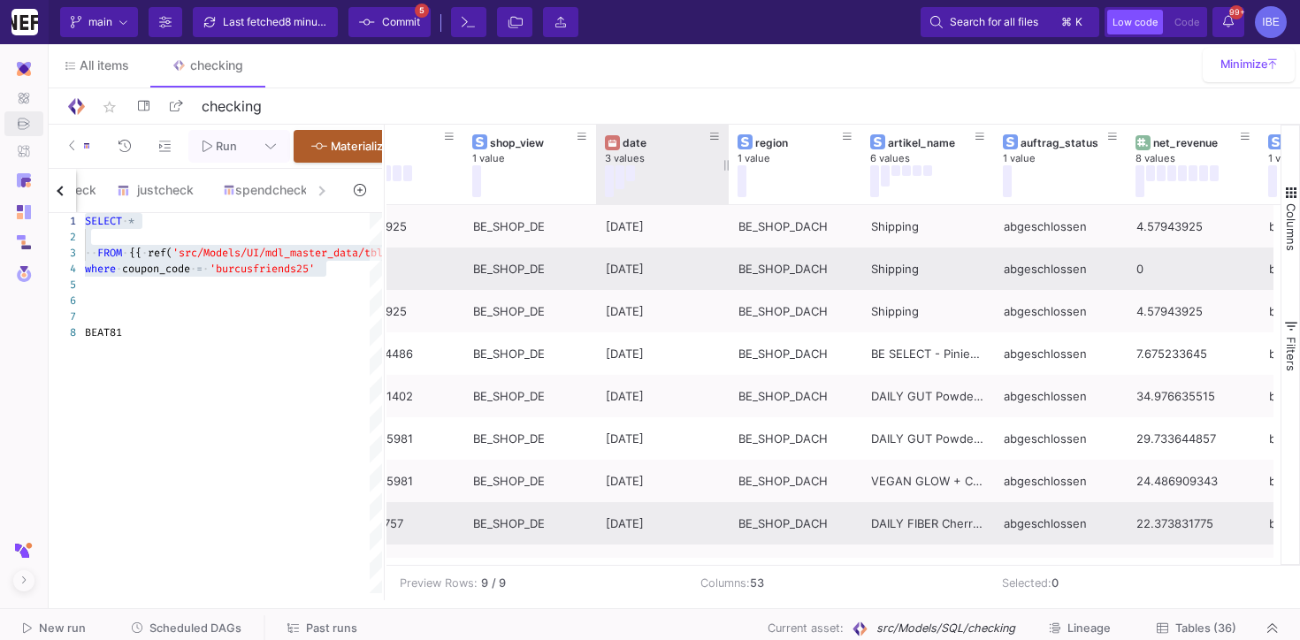
click at [666, 148] on div "date" at bounding box center [667, 142] width 88 height 13
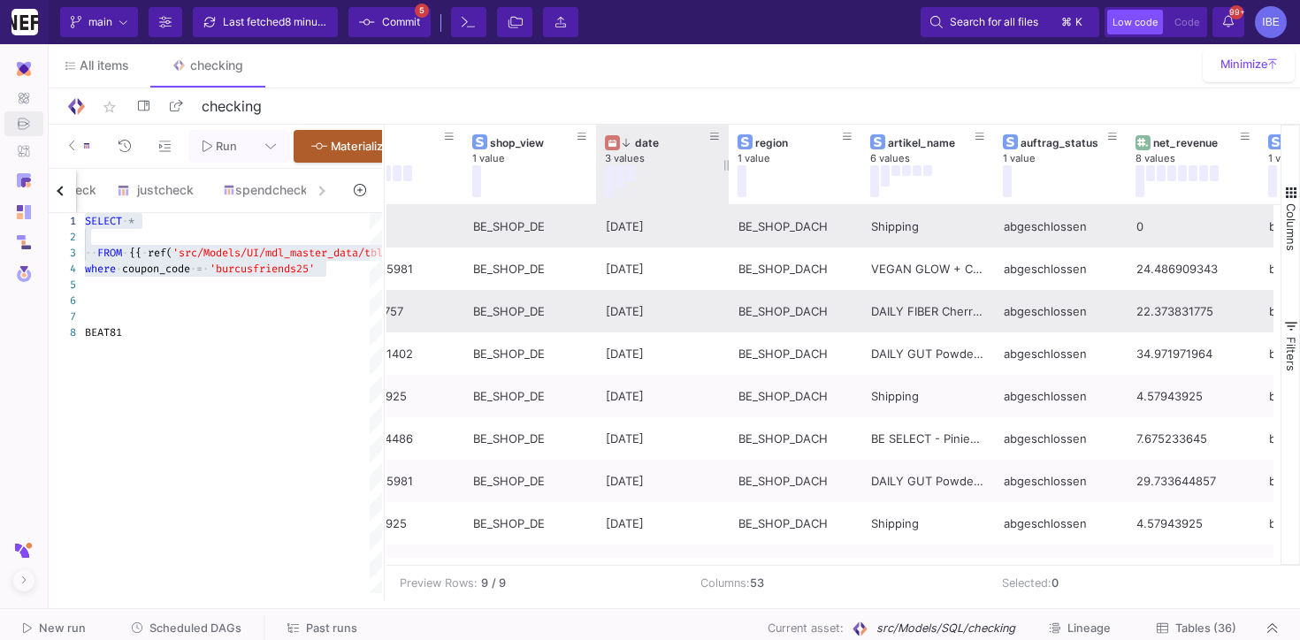
click at [666, 148] on div "date" at bounding box center [667, 142] width 88 height 13
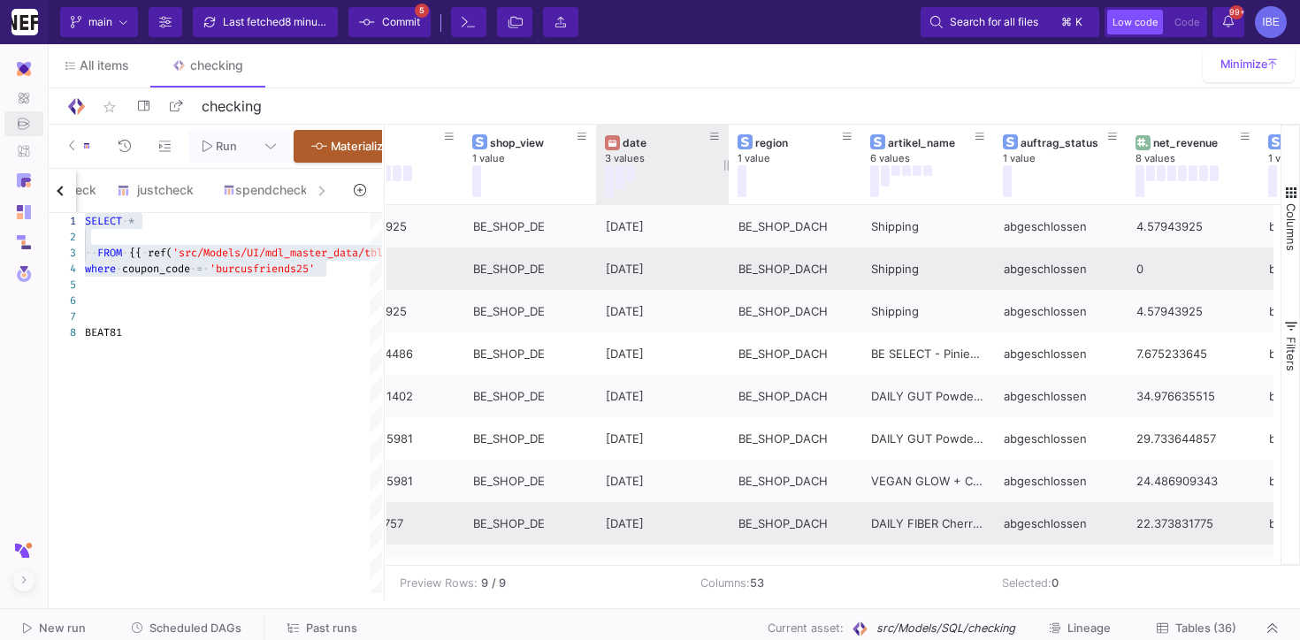
click at [665, 147] on div "date" at bounding box center [667, 142] width 88 height 13
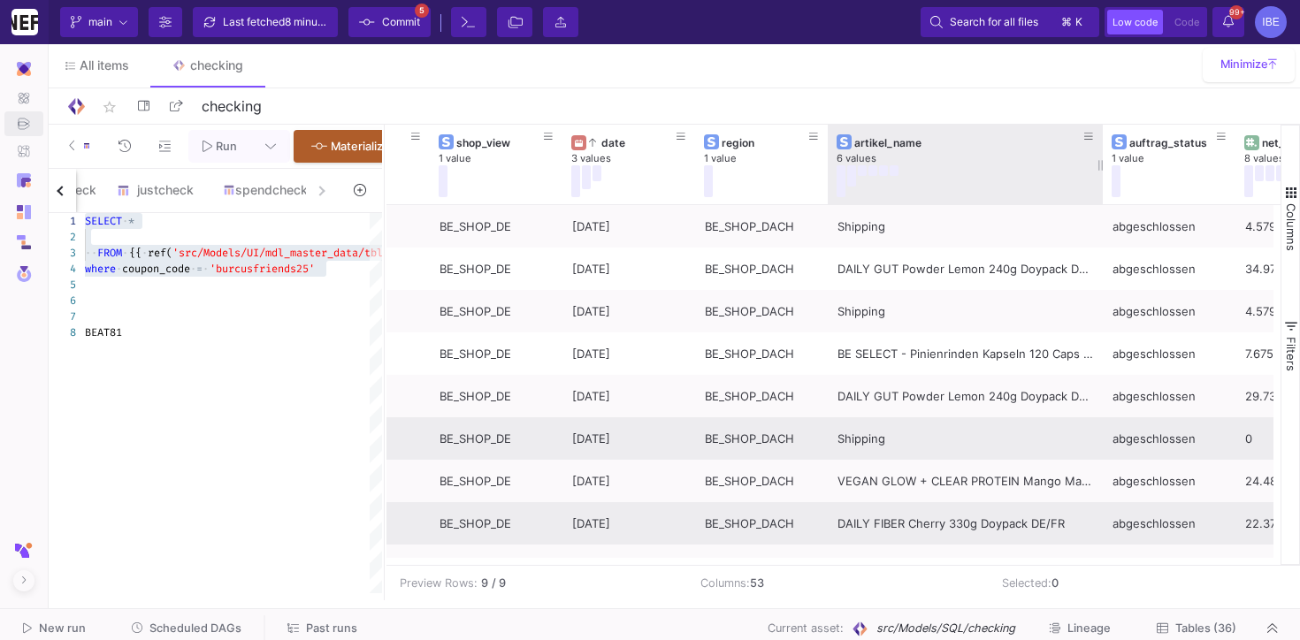
drag, startPoint x: 959, startPoint y: 158, endPoint x: 1101, endPoint y: 160, distance: 142.4
click at [1101, 160] on div at bounding box center [1103, 165] width 7 height 80
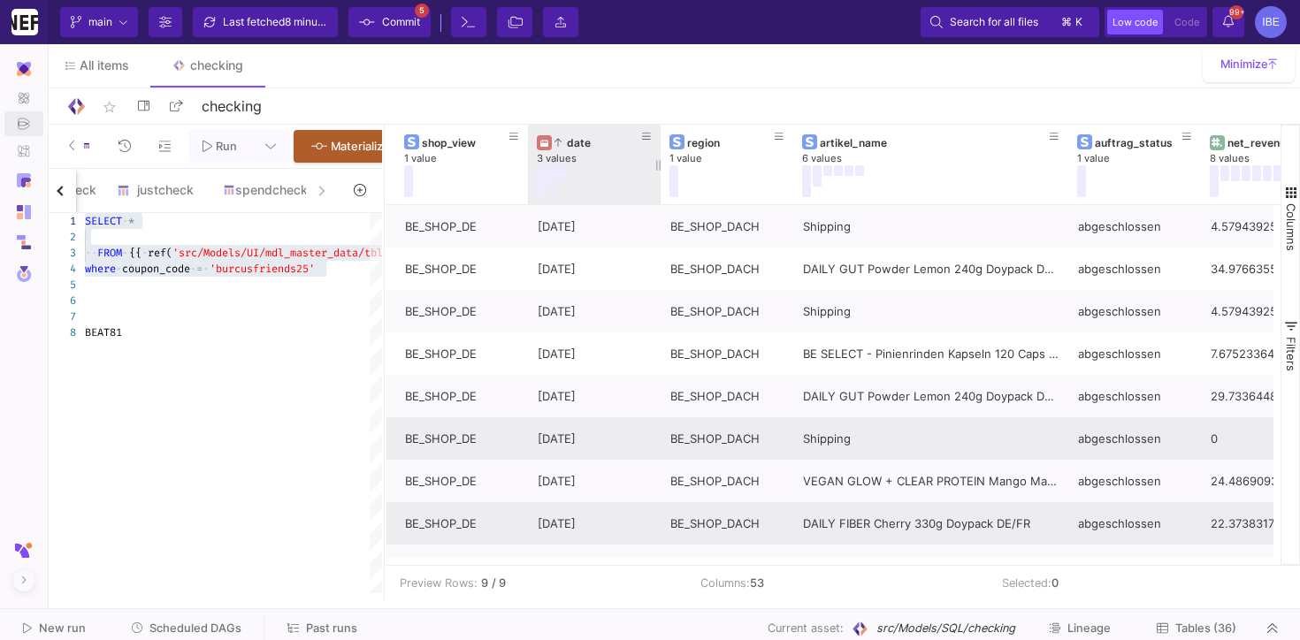
click at [638, 186] on div at bounding box center [590, 181] width 106 height 32
click at [629, 174] on div at bounding box center [590, 181] width 106 height 32
click at [598, 153] on div "3 values" at bounding box center [603, 158] width 133 height 13
click at [572, 143] on div "date" at bounding box center [599, 142] width 88 height 13
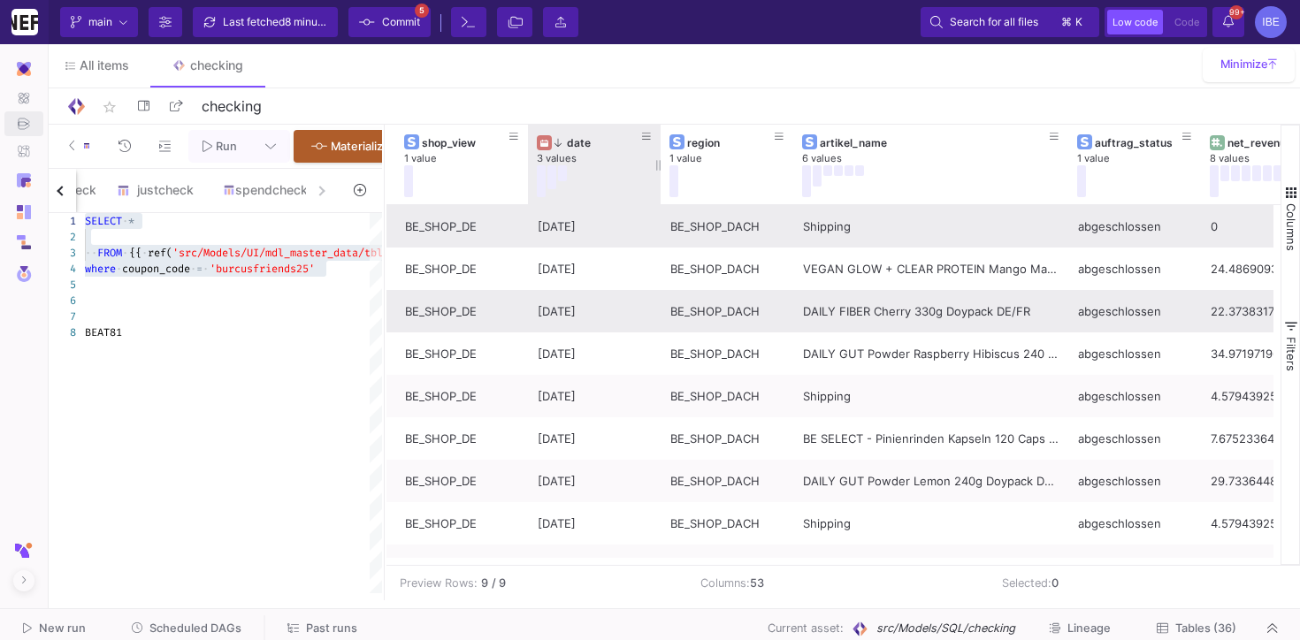
click at [572, 143] on div "date" at bounding box center [599, 142] width 88 height 13
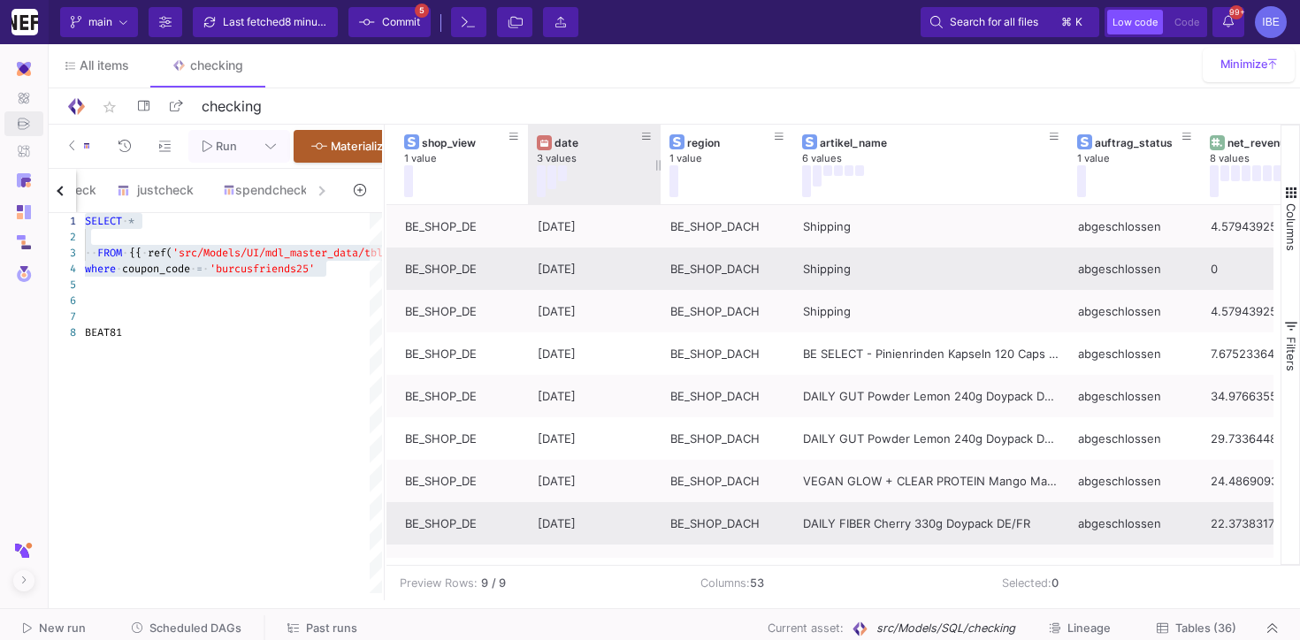
click at [572, 143] on div "date" at bounding box center [599, 142] width 88 height 13
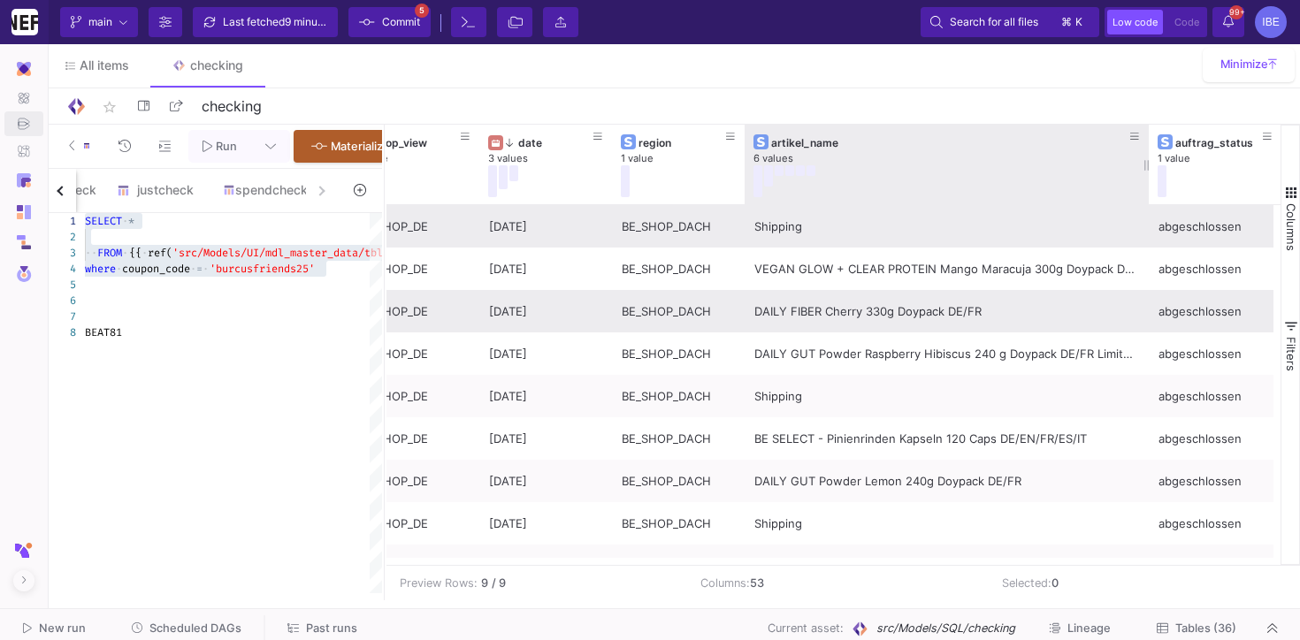
drag, startPoint x: 1016, startPoint y: 163, endPoint x: 1146, endPoint y: 174, distance: 129.7
click at [1146, 174] on div at bounding box center [1149, 165] width 7 height 80
